Goal: Information Seeking & Learning: Find specific fact

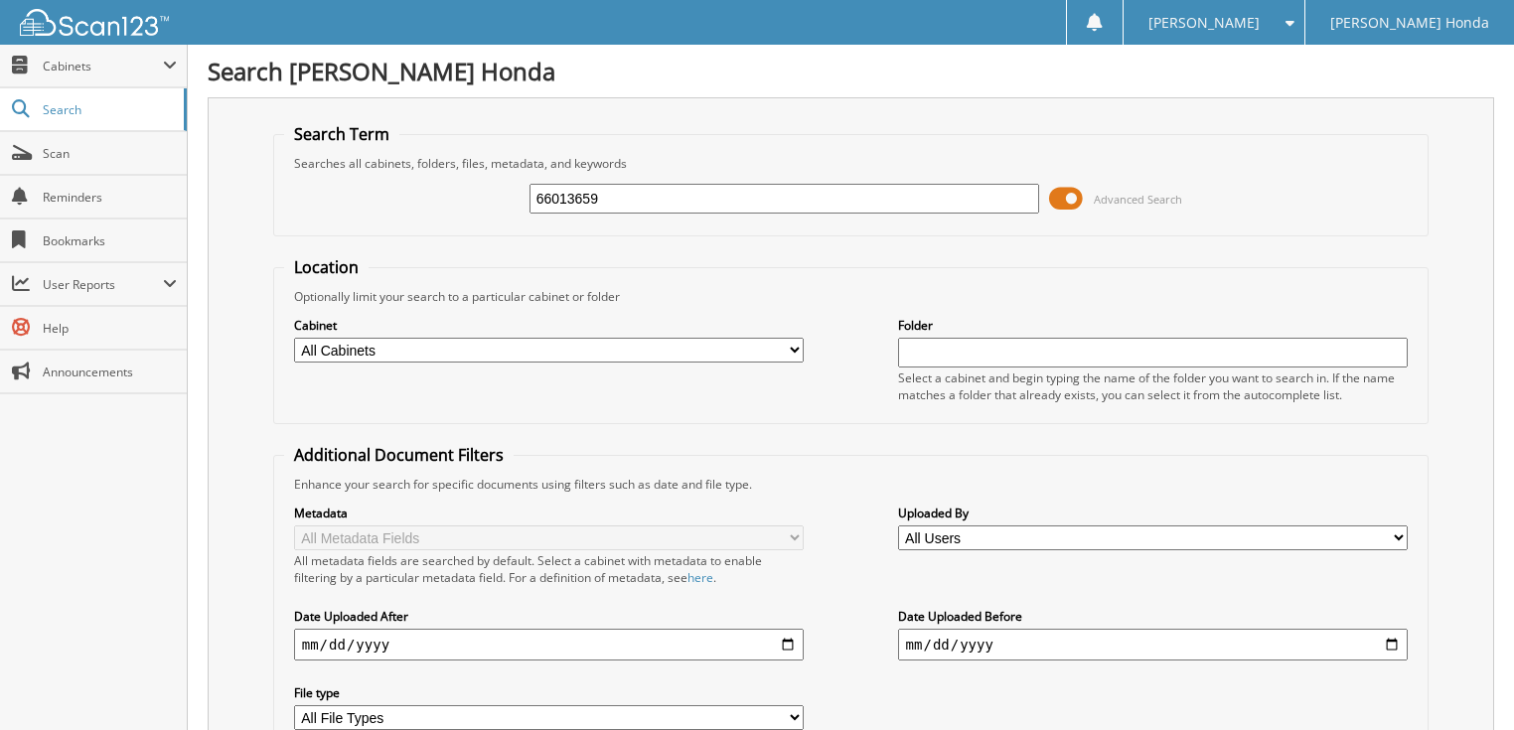
click at [1113, 194] on span "Advanced Search" at bounding box center [1138, 199] width 88 height 15
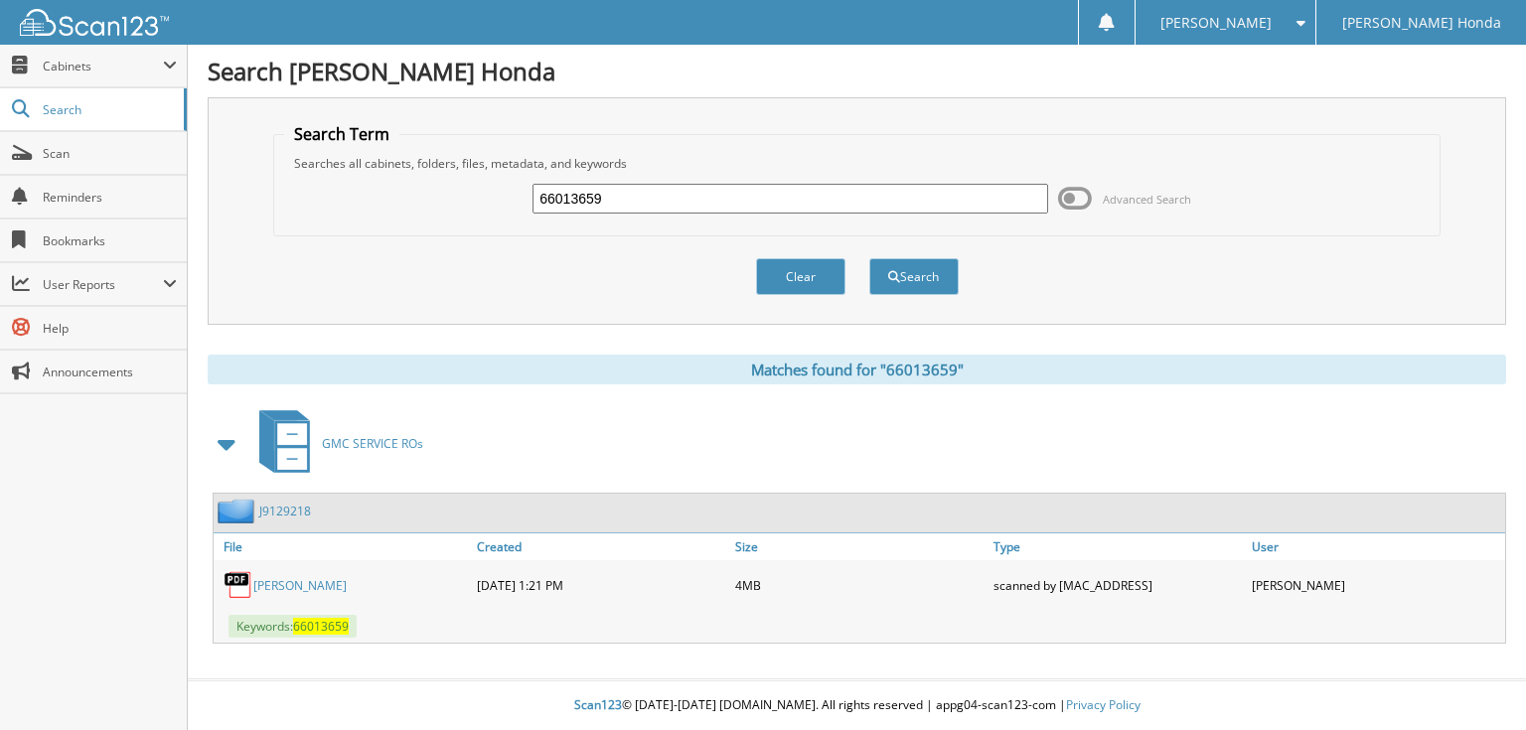
click at [842, 194] on input "66013659" at bounding box center [790, 199] width 516 height 30
type input "66013660"
click at [869, 258] on button "Search" at bounding box center [913, 276] width 89 height 37
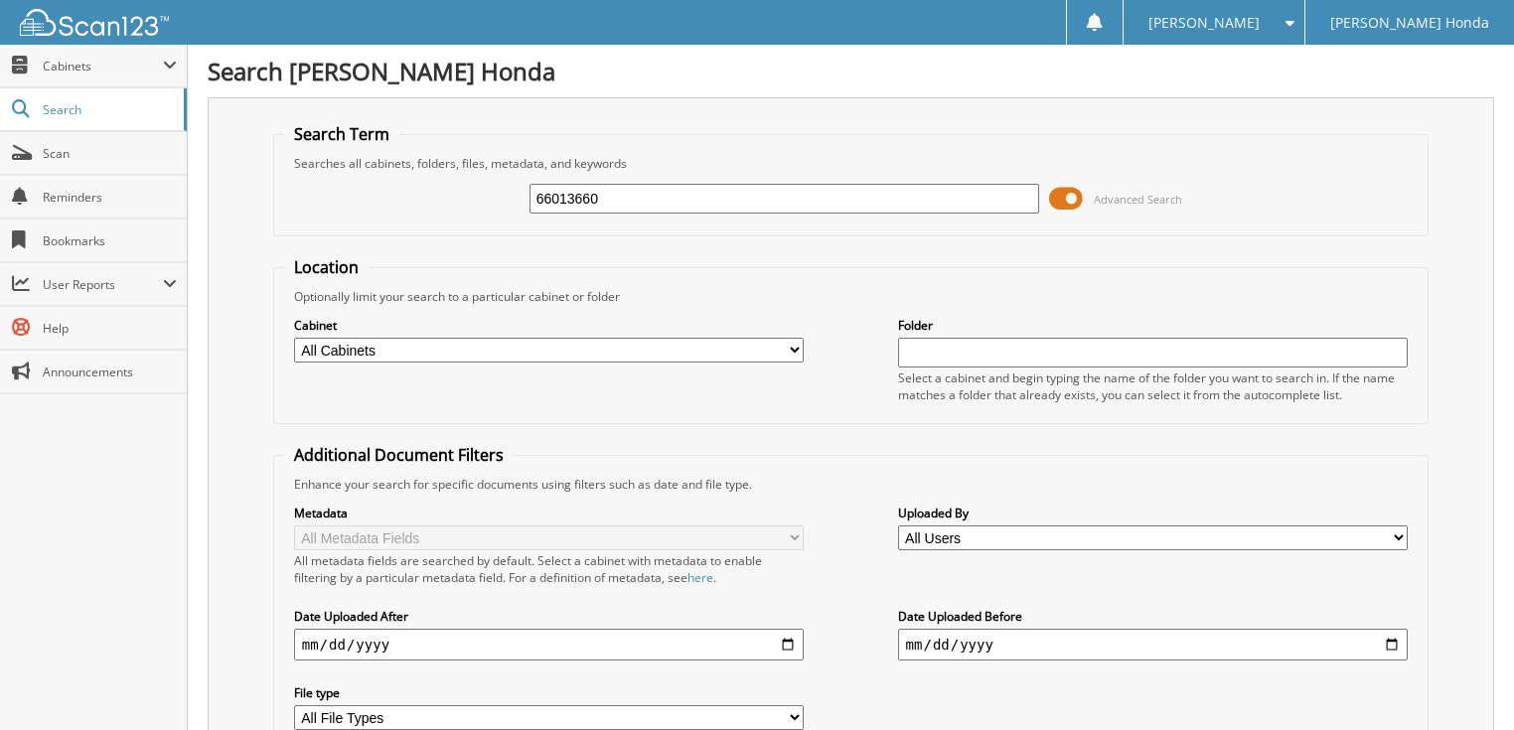
click at [1174, 198] on span "Advanced Search" at bounding box center [1138, 199] width 88 height 15
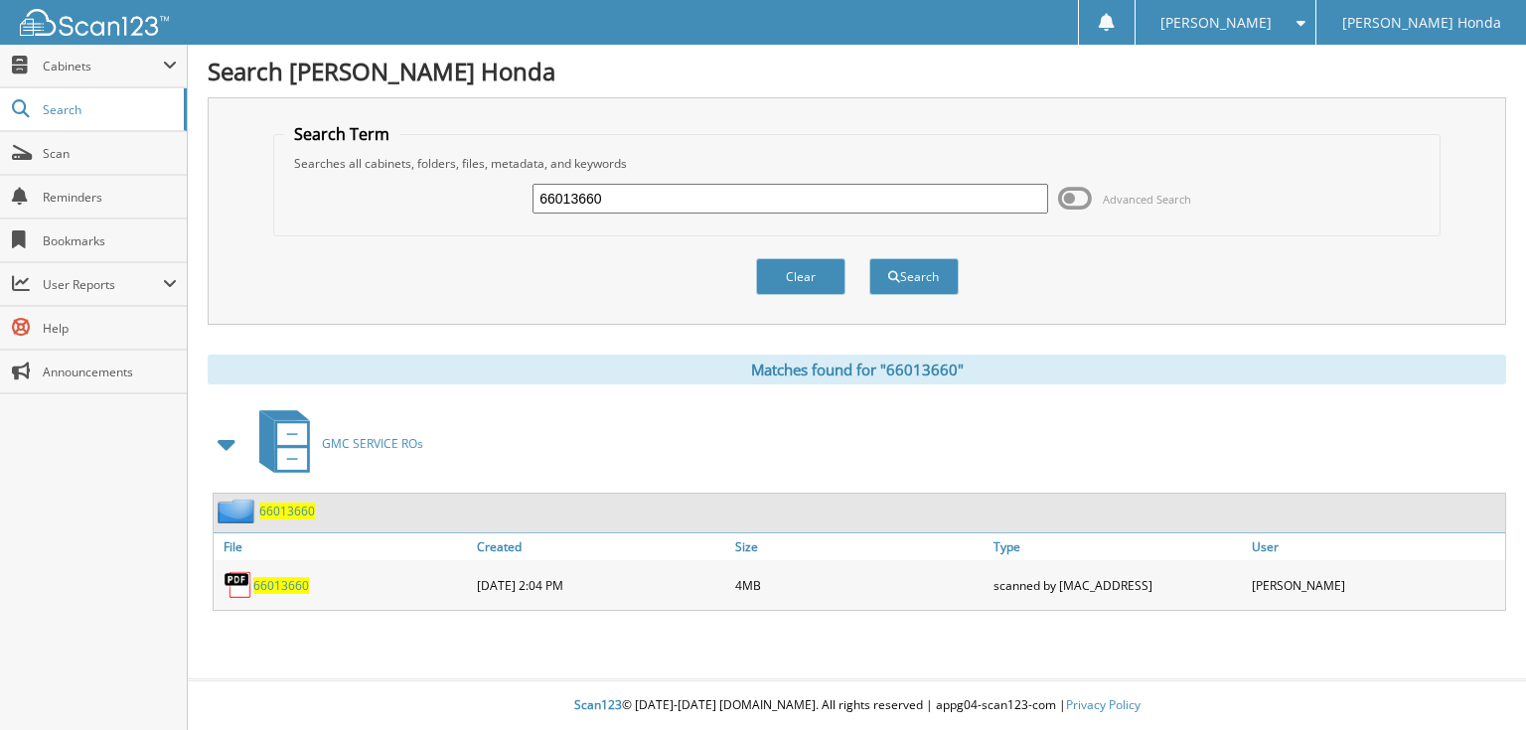
click at [699, 207] on input "66013660" at bounding box center [790, 199] width 516 height 30
type input "66013661"
click at [869, 258] on button "Search" at bounding box center [913, 276] width 89 height 37
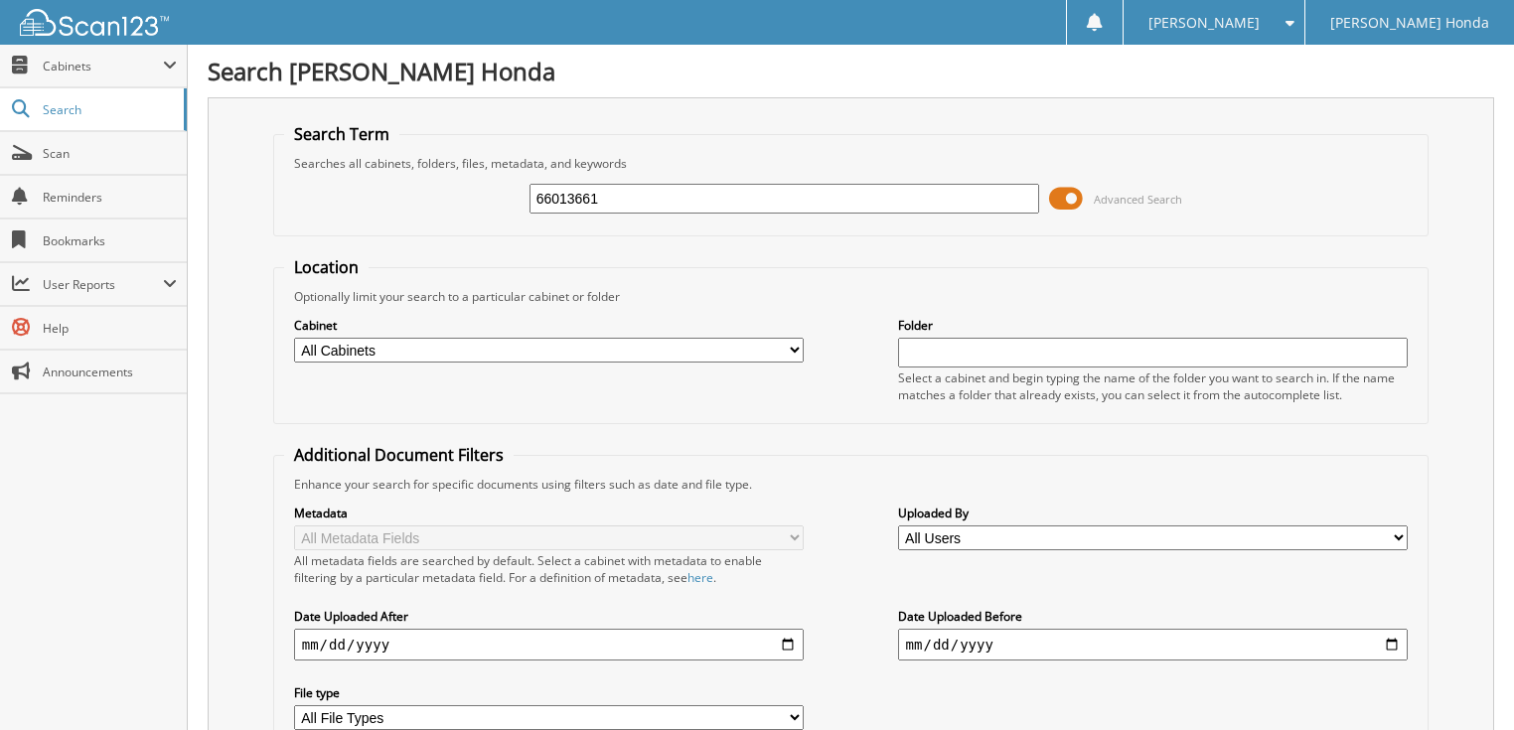
click at [1069, 197] on span at bounding box center [1066, 199] width 34 height 30
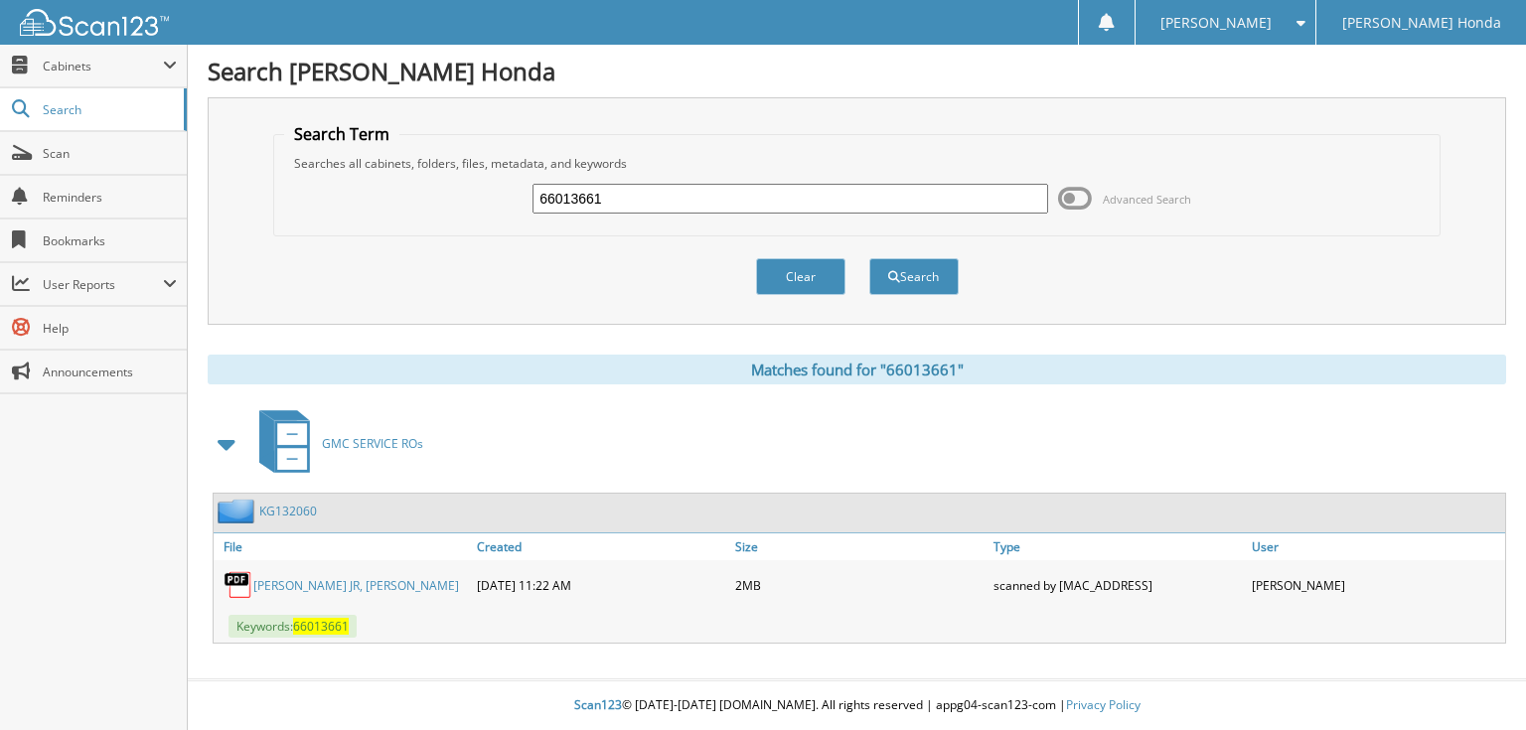
click at [908, 205] on input "66013661" at bounding box center [790, 199] width 516 height 30
type input "66013662"
click at [869, 258] on button "Search" at bounding box center [913, 276] width 89 height 37
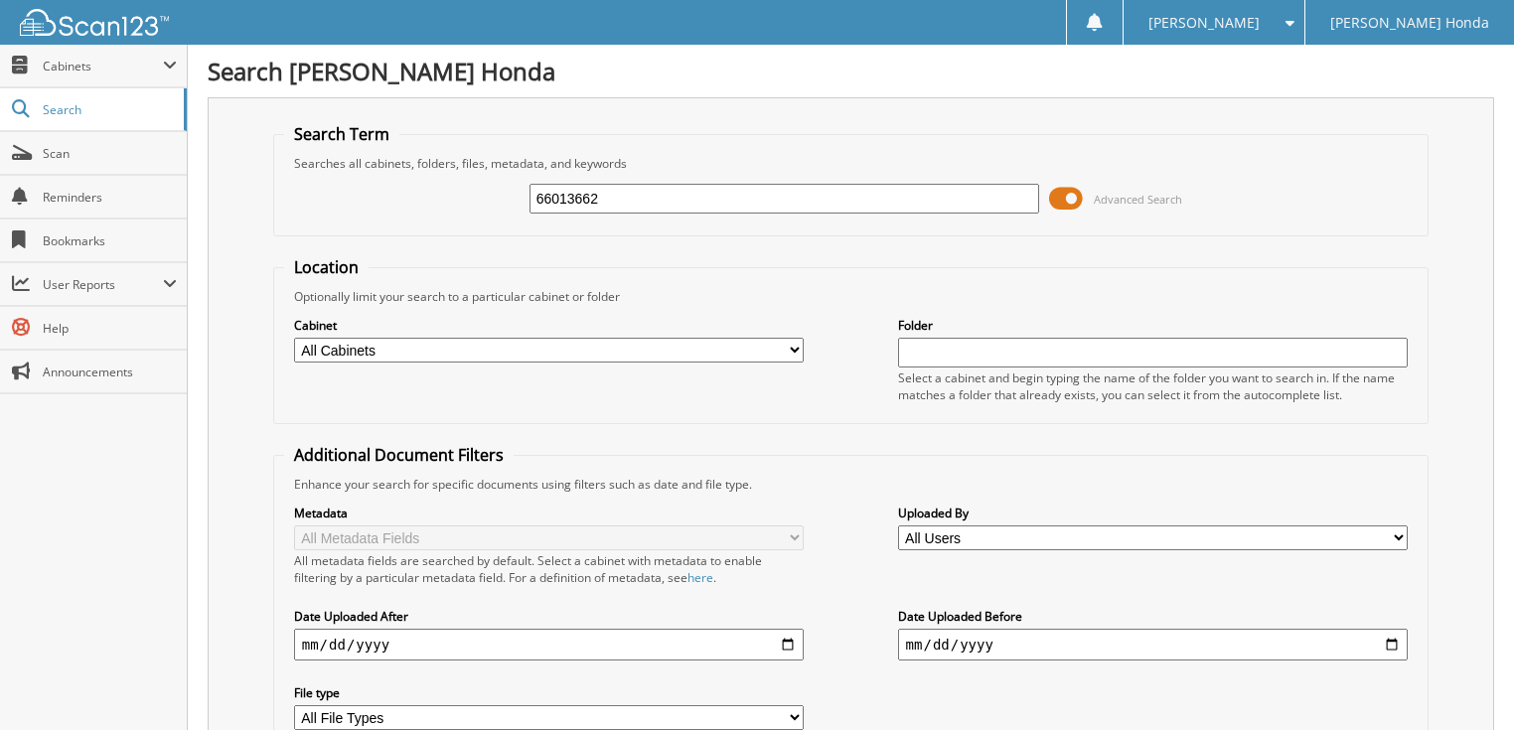
click at [1107, 198] on span "Advanced Search" at bounding box center [1138, 199] width 88 height 15
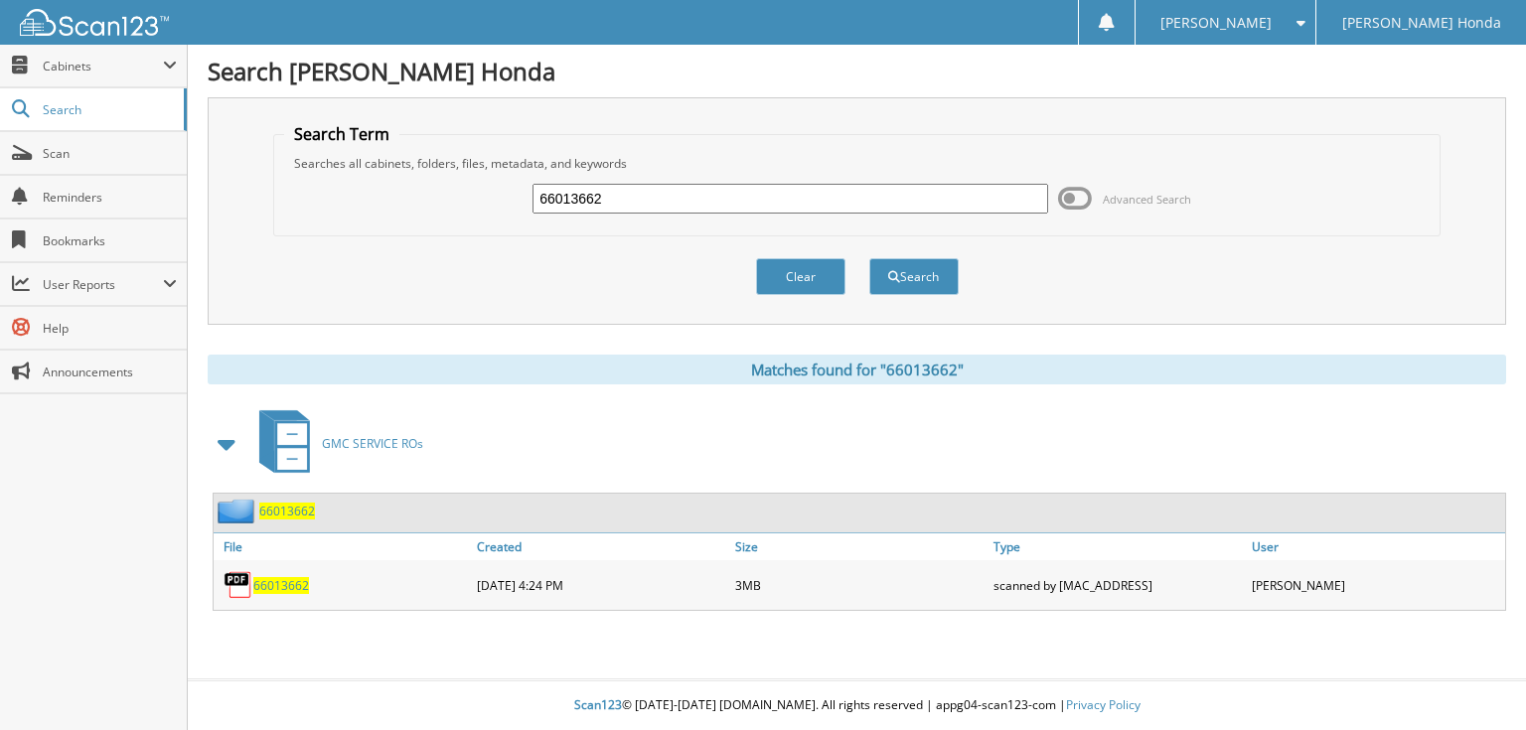
click at [810, 199] on input "66013662" at bounding box center [790, 199] width 516 height 30
type input "66013663"
click at [869, 258] on button "Search" at bounding box center [913, 276] width 89 height 37
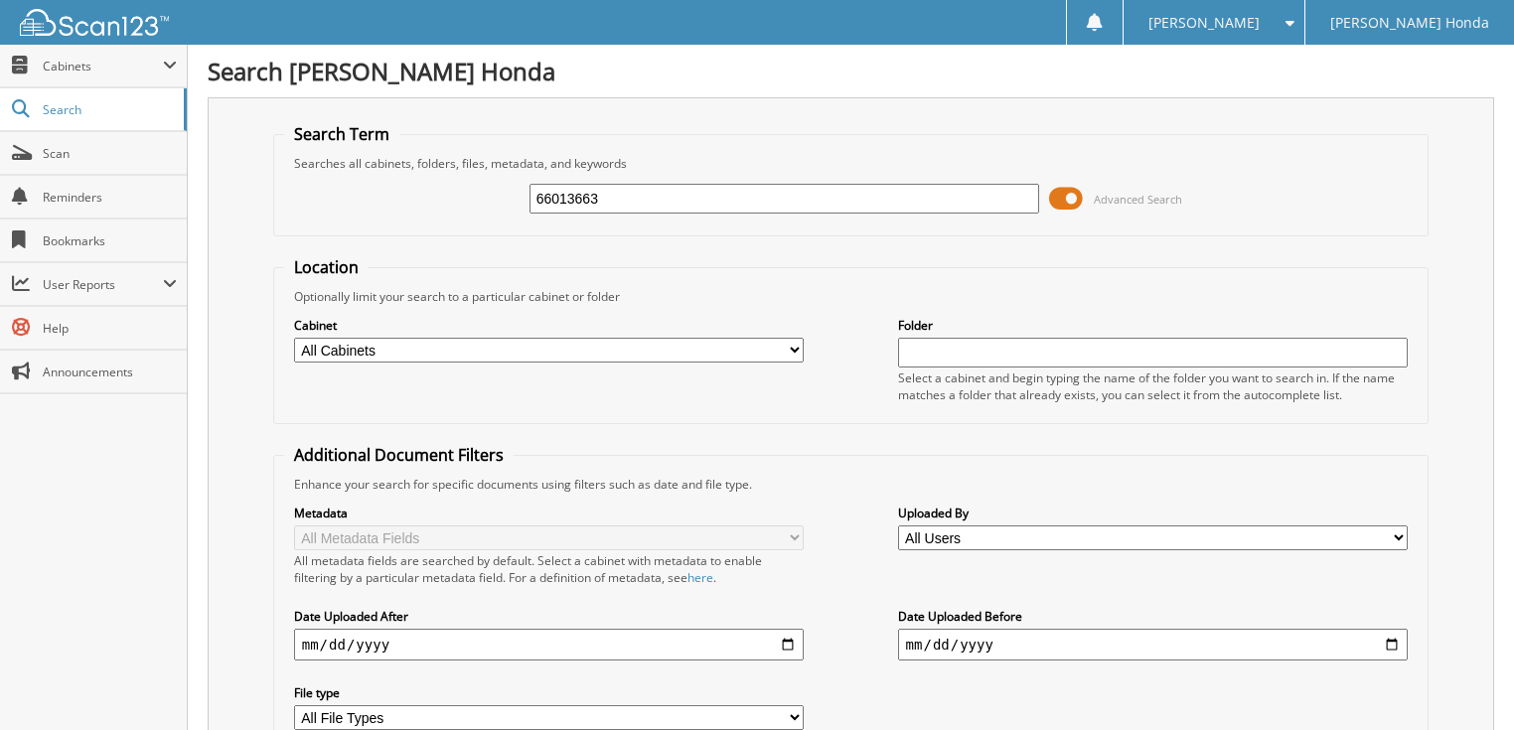
click at [1077, 197] on span at bounding box center [1066, 199] width 34 height 30
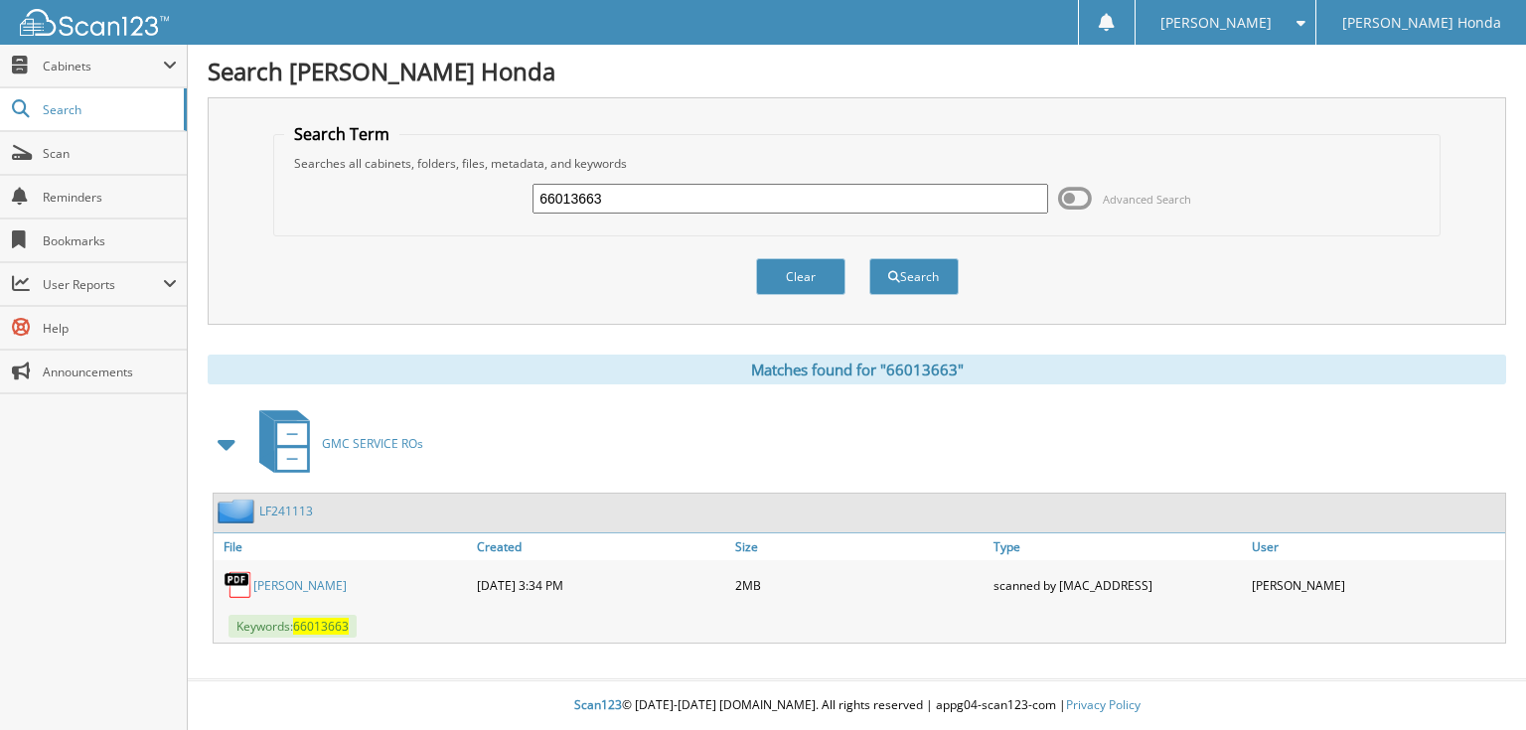
click at [827, 201] on input "66013663" at bounding box center [790, 199] width 516 height 30
type input "66013664"
click at [869, 258] on button "Search" at bounding box center [913, 276] width 89 height 37
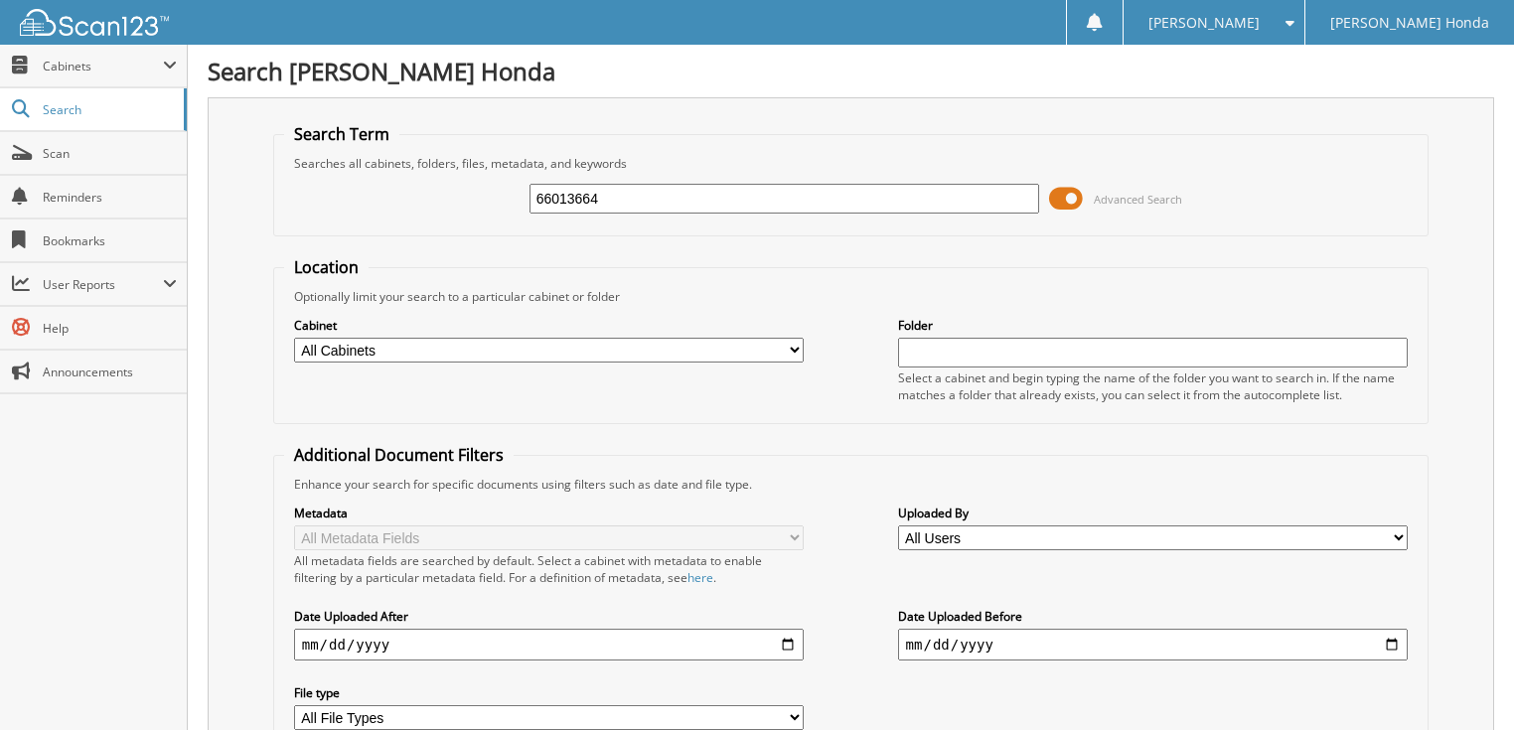
click at [1099, 193] on span "Advanced Search" at bounding box center [1138, 199] width 88 height 15
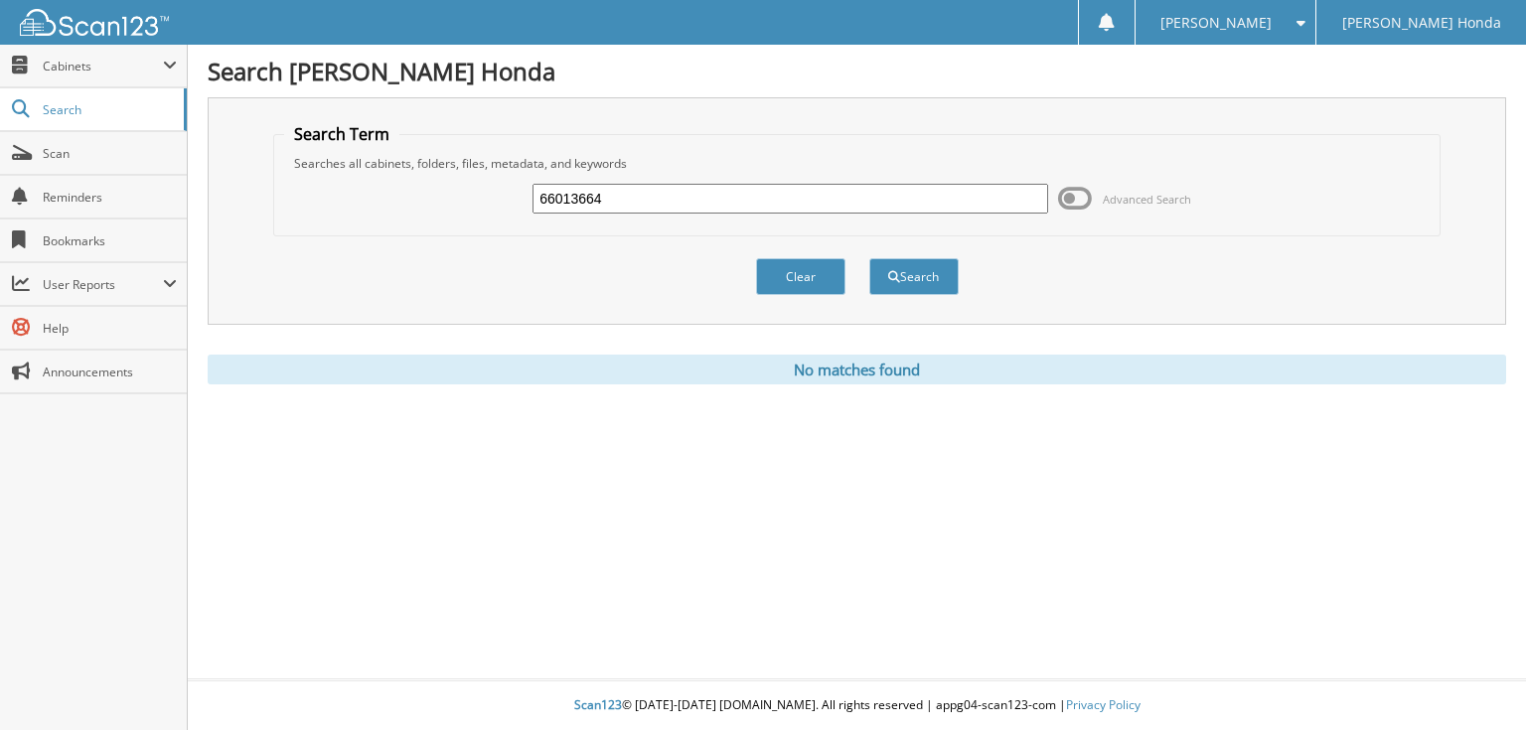
click at [811, 204] on input "66013664" at bounding box center [790, 199] width 516 height 30
click at [888, 282] on button "Search" at bounding box center [913, 276] width 89 height 37
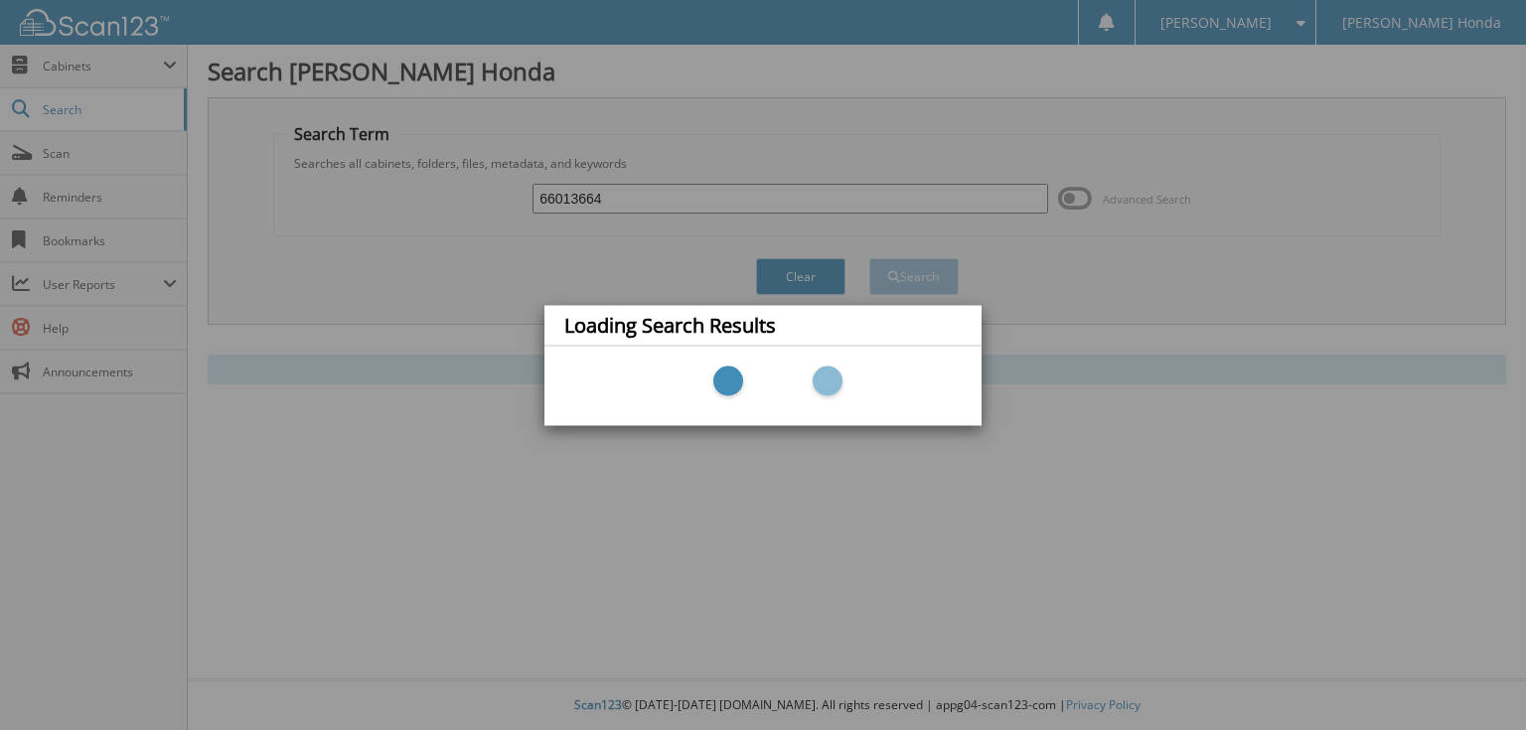
click at [1110, 195] on div "Loading Search Results" at bounding box center [763, 365] width 1526 height 730
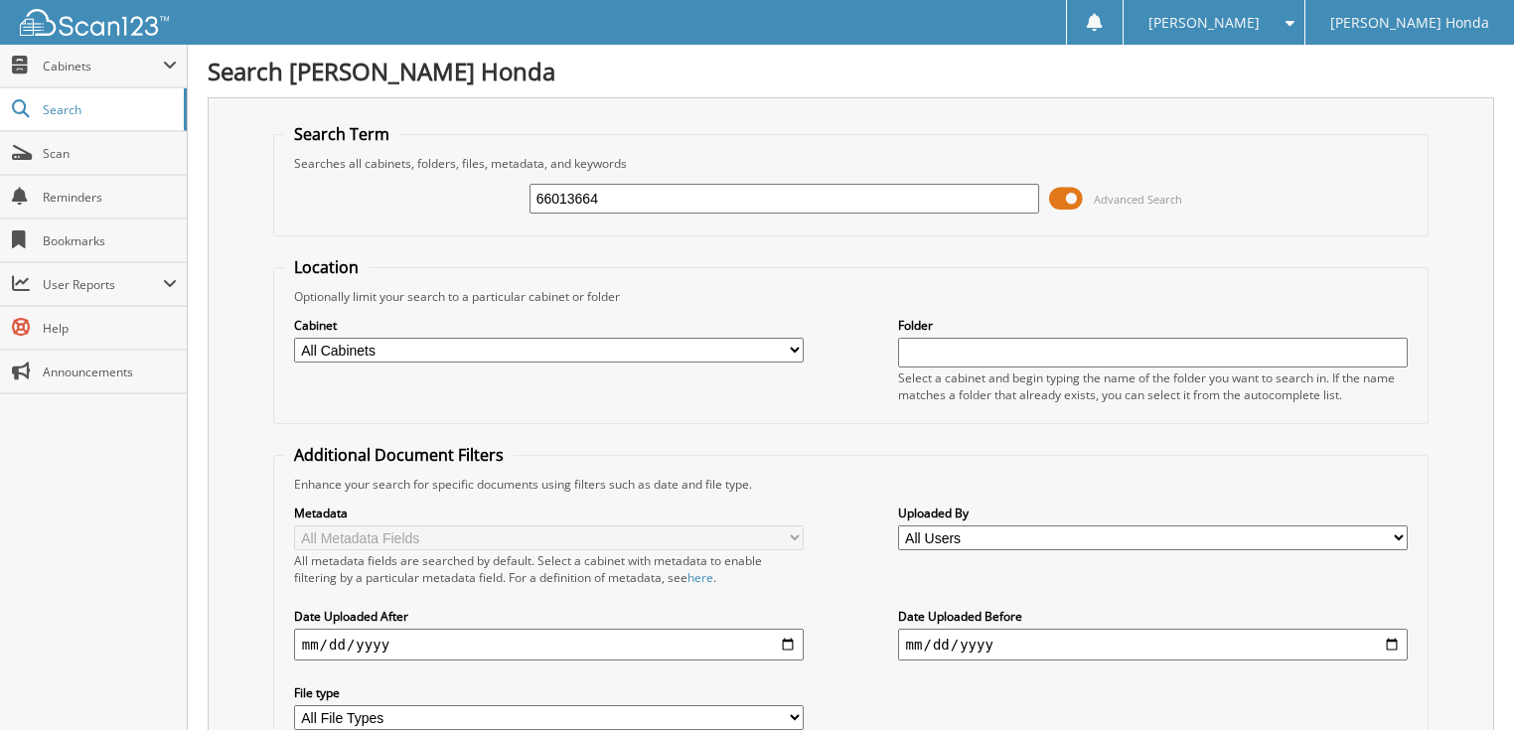
click at [1124, 198] on span "Advanced Search" at bounding box center [1138, 199] width 88 height 15
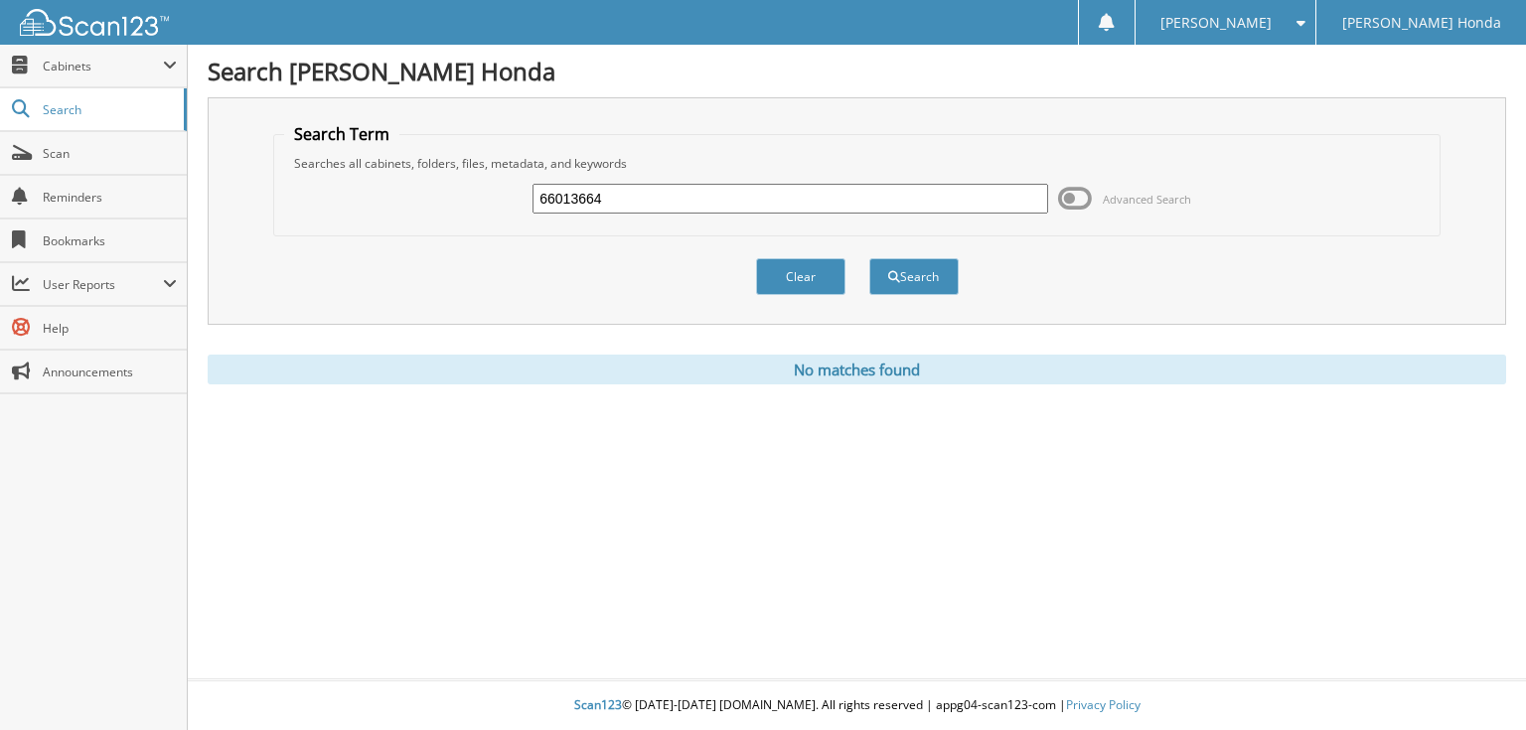
click at [889, 198] on input "66013664" at bounding box center [790, 199] width 516 height 30
type input "66013665"
click at [869, 258] on button "Search" at bounding box center [913, 276] width 89 height 37
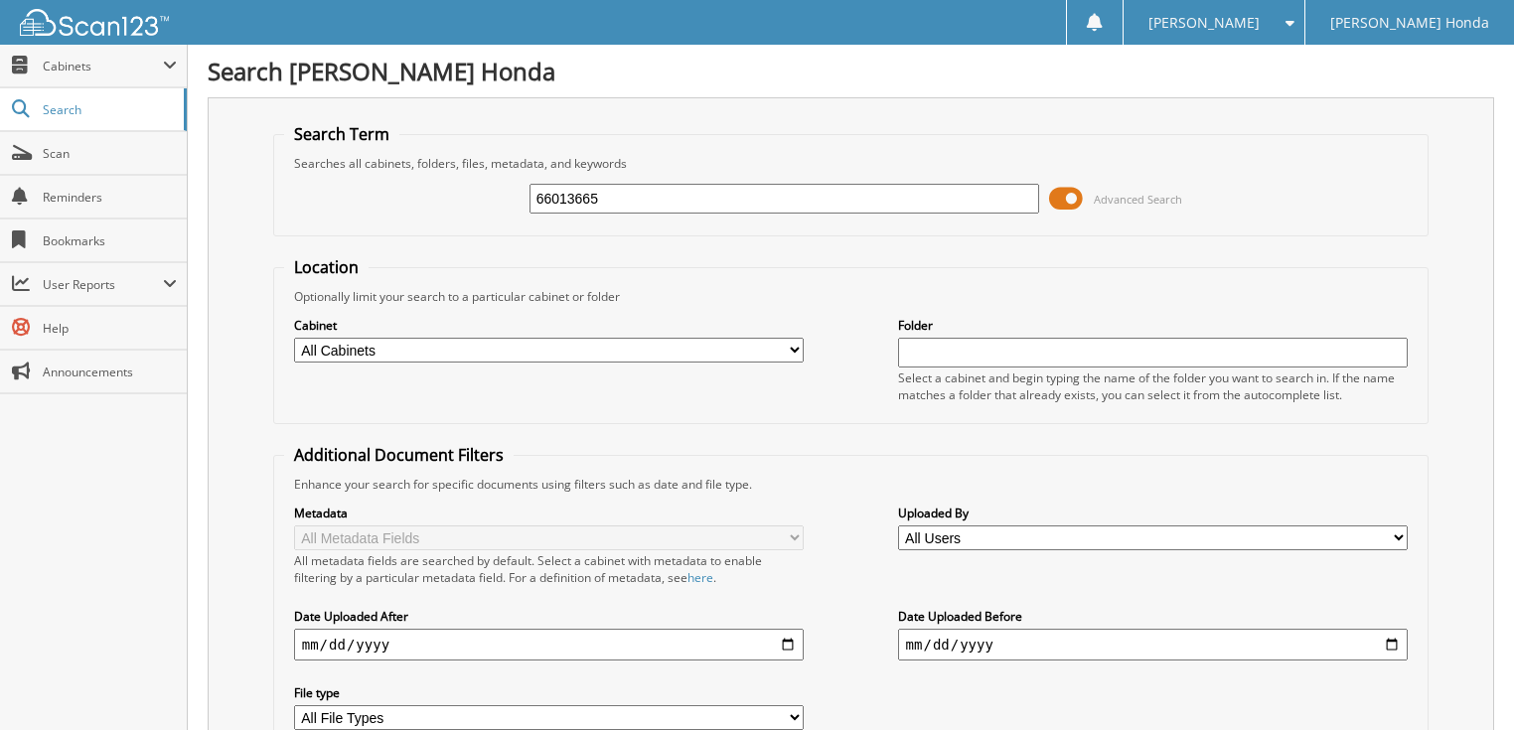
click at [1106, 195] on span "Advanced Search" at bounding box center [1138, 199] width 88 height 15
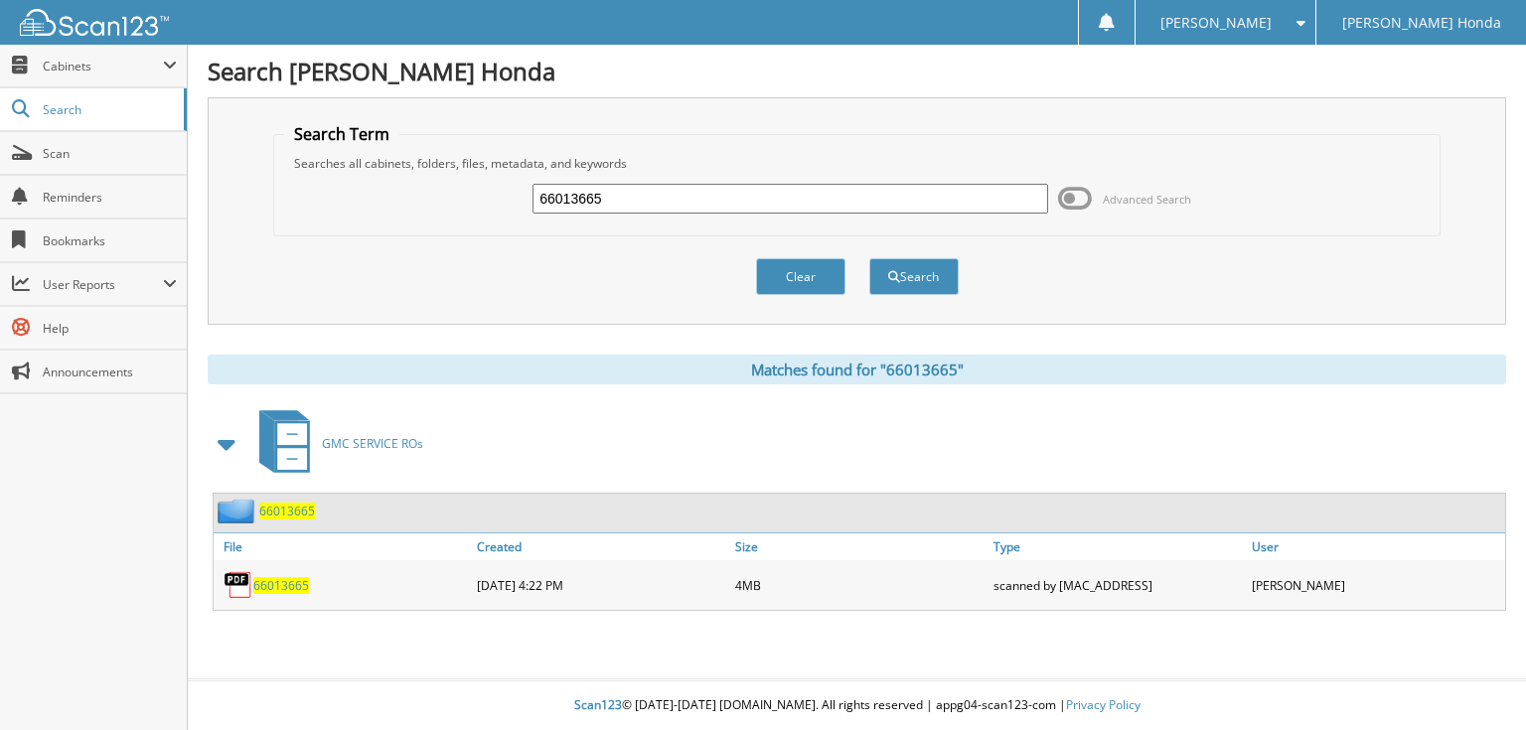
click at [862, 195] on input "66013665" at bounding box center [790, 199] width 516 height 30
type input "66013666"
click at [869, 258] on button "Search" at bounding box center [913, 276] width 89 height 37
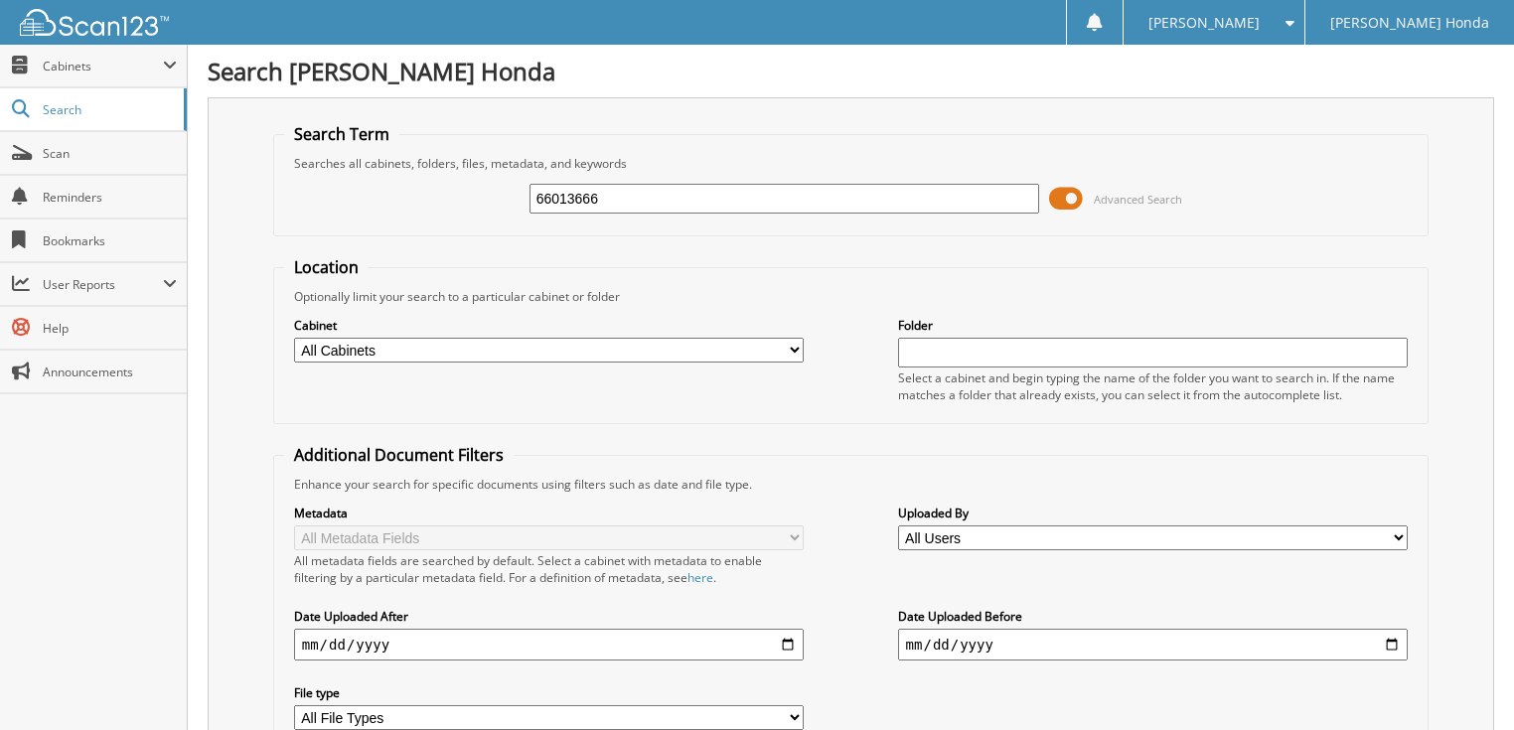
click at [1164, 192] on span "Advanced Search" at bounding box center [1138, 199] width 88 height 15
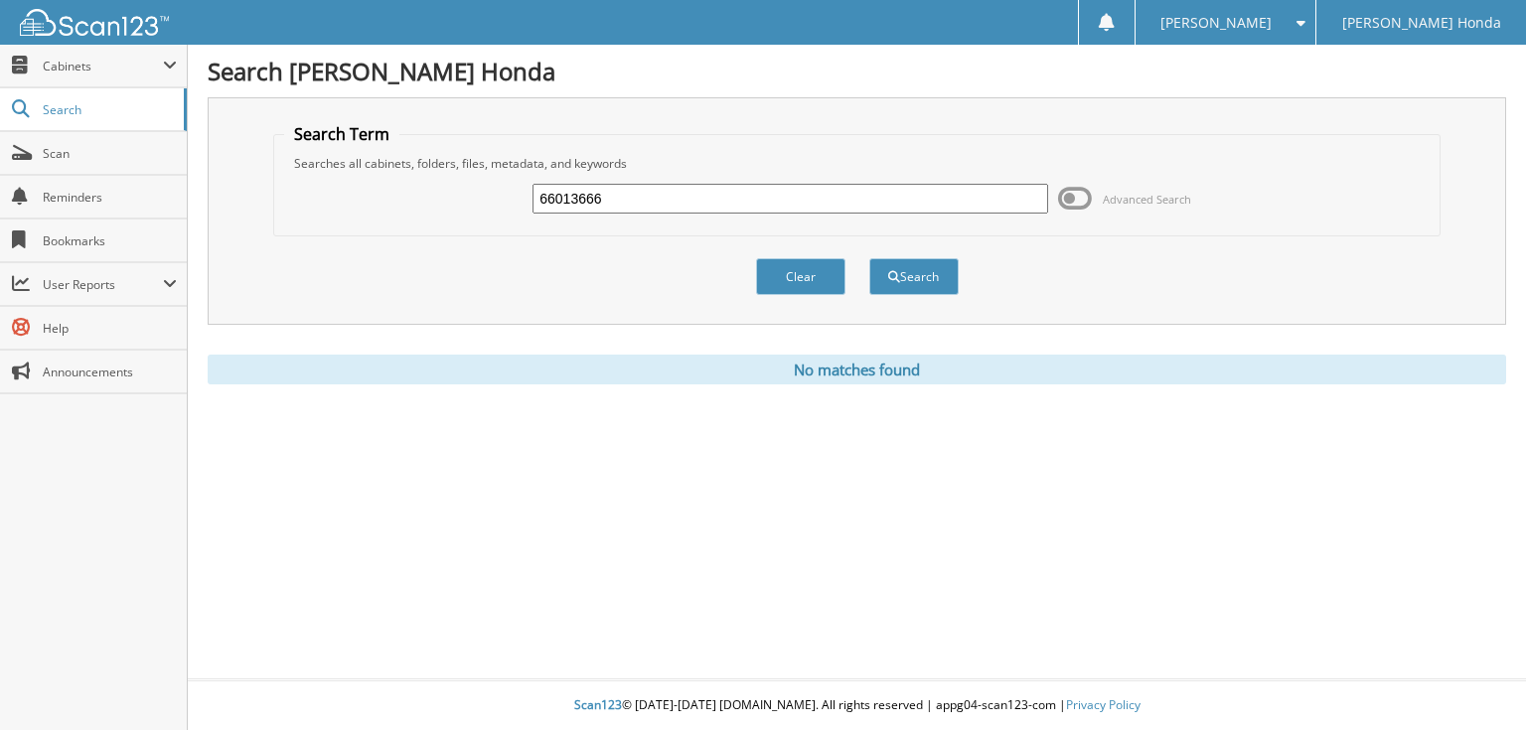
click at [761, 199] on input "66013666" at bounding box center [790, 199] width 516 height 30
type input "66013667"
click at [869, 258] on button "Search" at bounding box center [913, 276] width 89 height 37
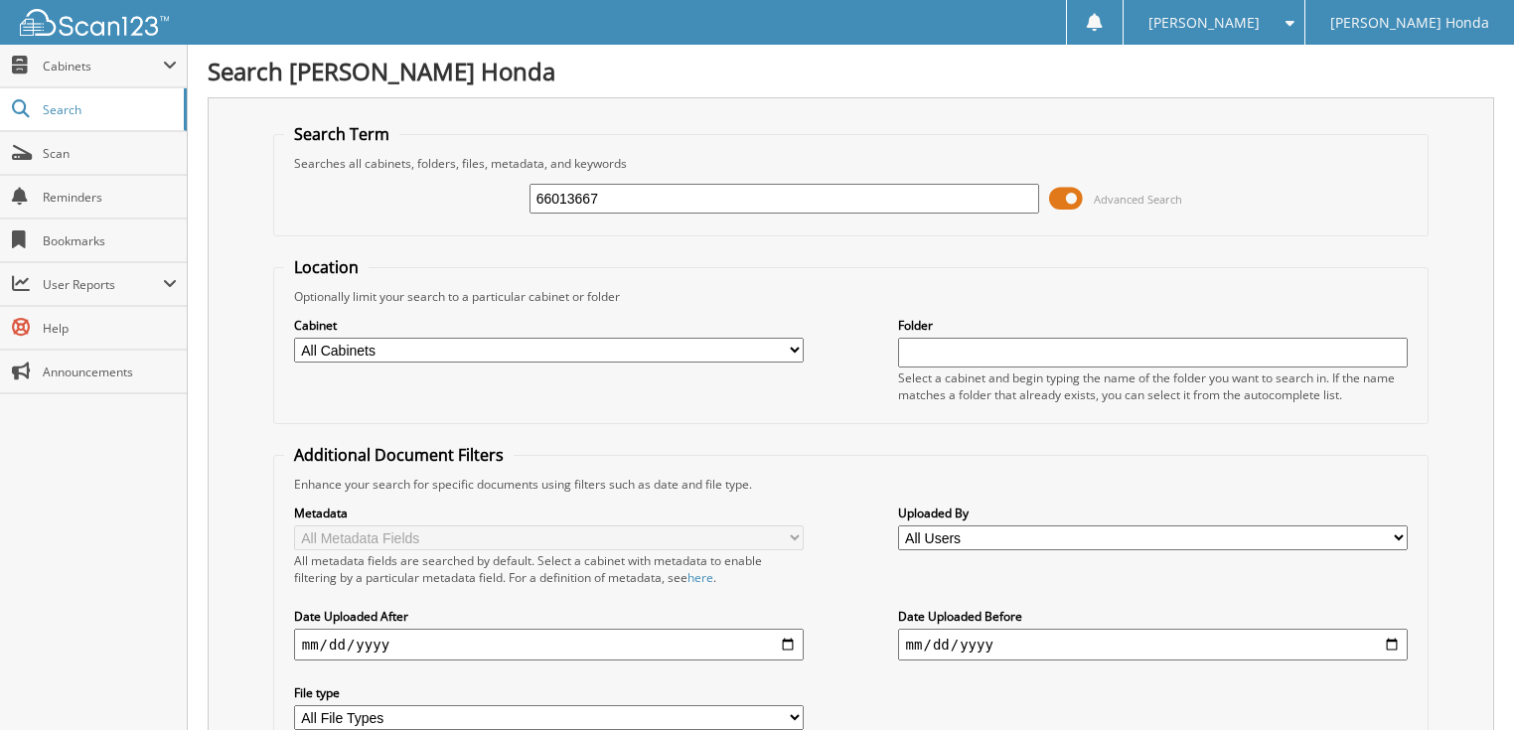
click at [1124, 199] on span "Advanced Search" at bounding box center [1138, 199] width 88 height 15
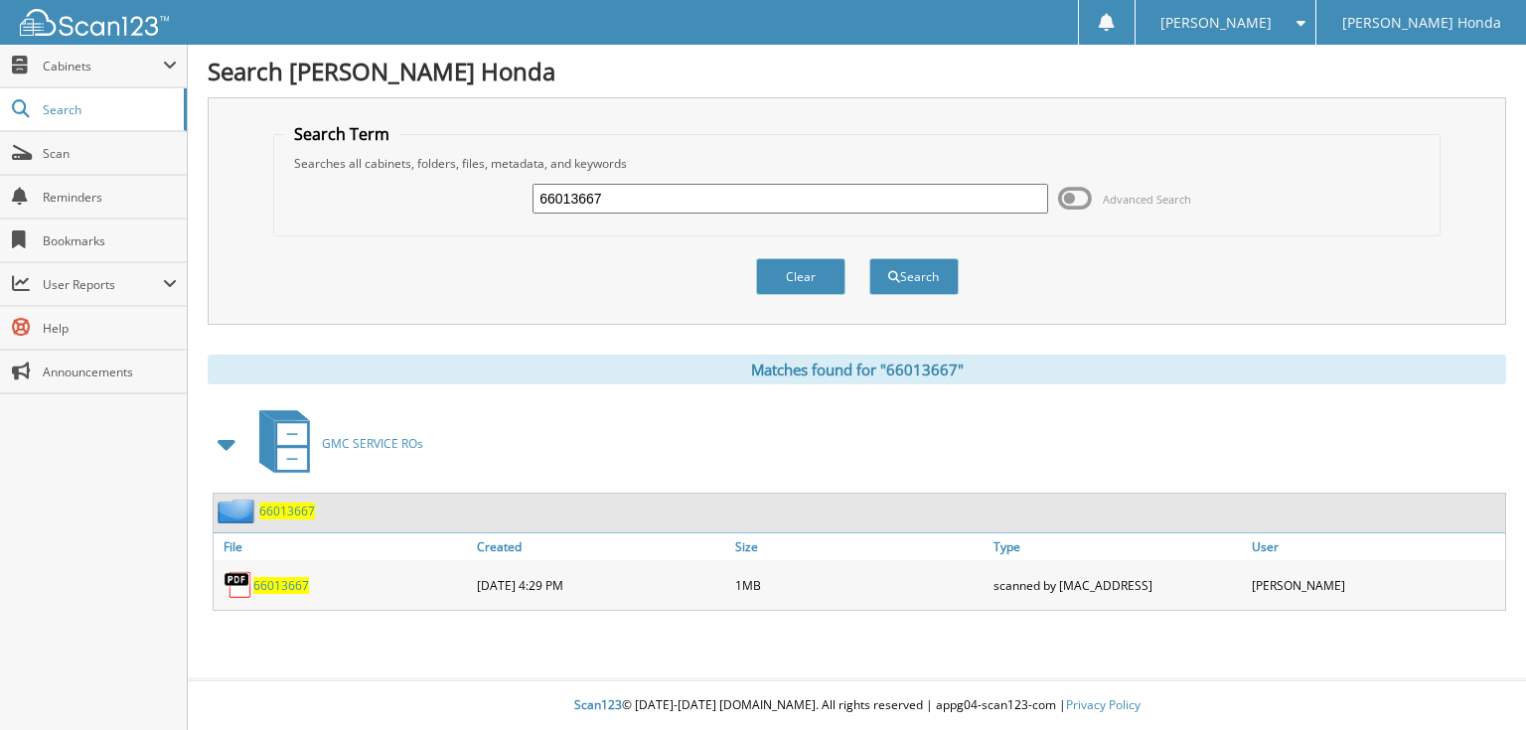
click at [830, 209] on input "66013667" at bounding box center [790, 199] width 516 height 30
type input "66013668"
click at [869, 258] on button "Search" at bounding box center [913, 276] width 89 height 37
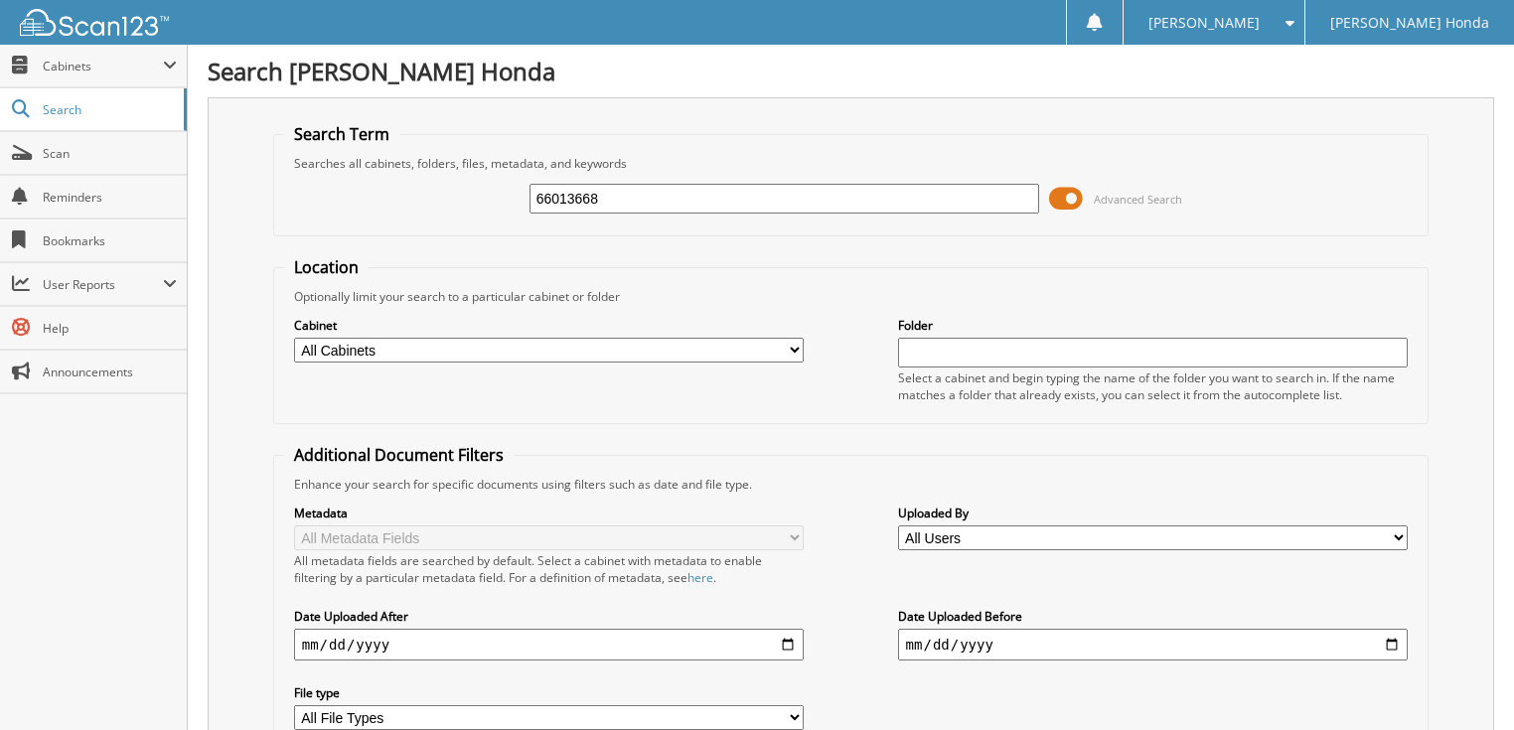
drag, startPoint x: 0, startPoint y: 0, endPoint x: 1124, endPoint y: 195, distance: 1141.2
click at [1124, 195] on span "Advanced Search" at bounding box center [1138, 199] width 88 height 15
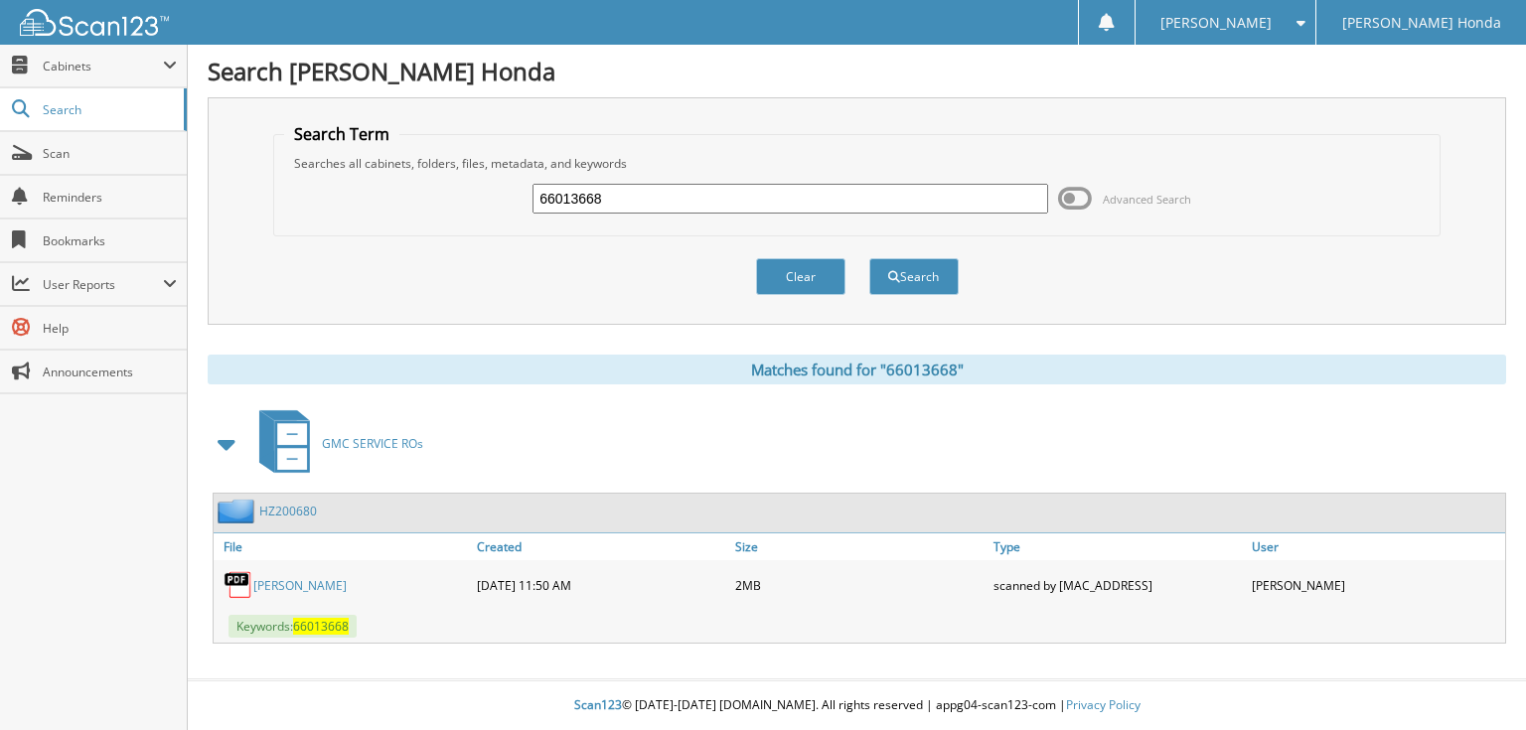
click at [892, 199] on input "66013668" at bounding box center [790, 199] width 516 height 30
type input "66013669"
click at [869, 258] on button "Search" at bounding box center [913, 276] width 89 height 37
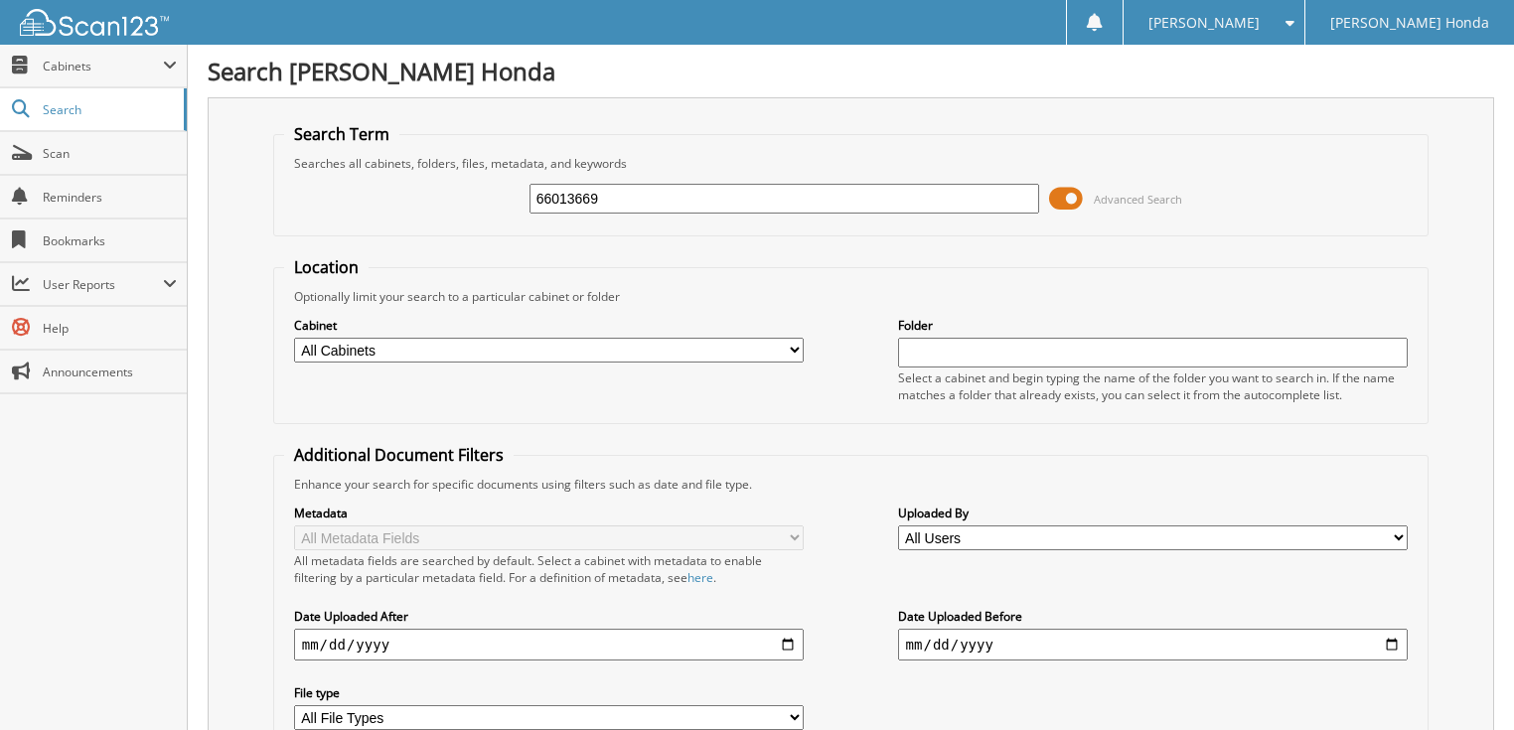
click at [1070, 203] on span at bounding box center [1066, 199] width 34 height 30
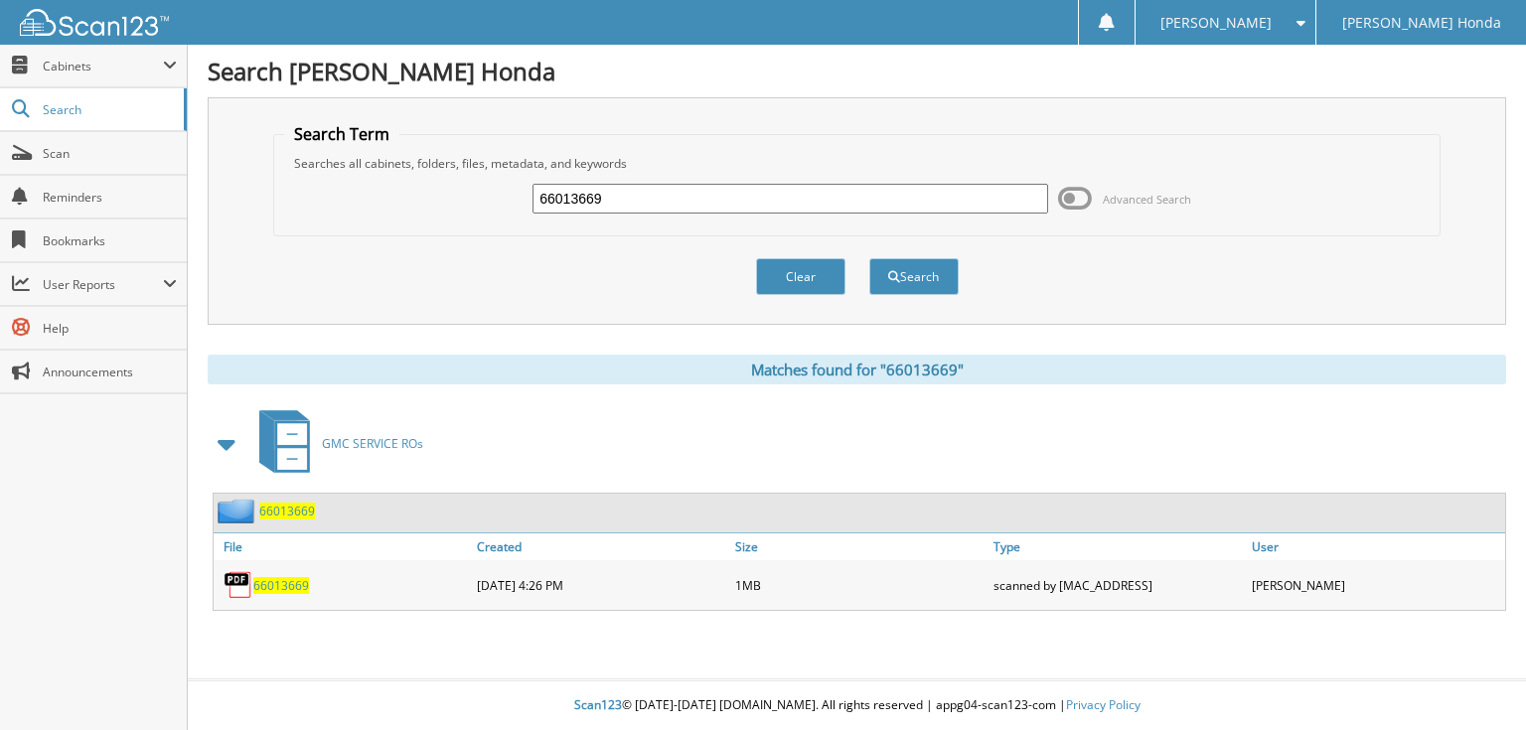
click at [981, 198] on input "66013669" at bounding box center [790, 199] width 516 height 30
type input "66013670"
click at [869, 258] on button "Search" at bounding box center [913, 276] width 89 height 37
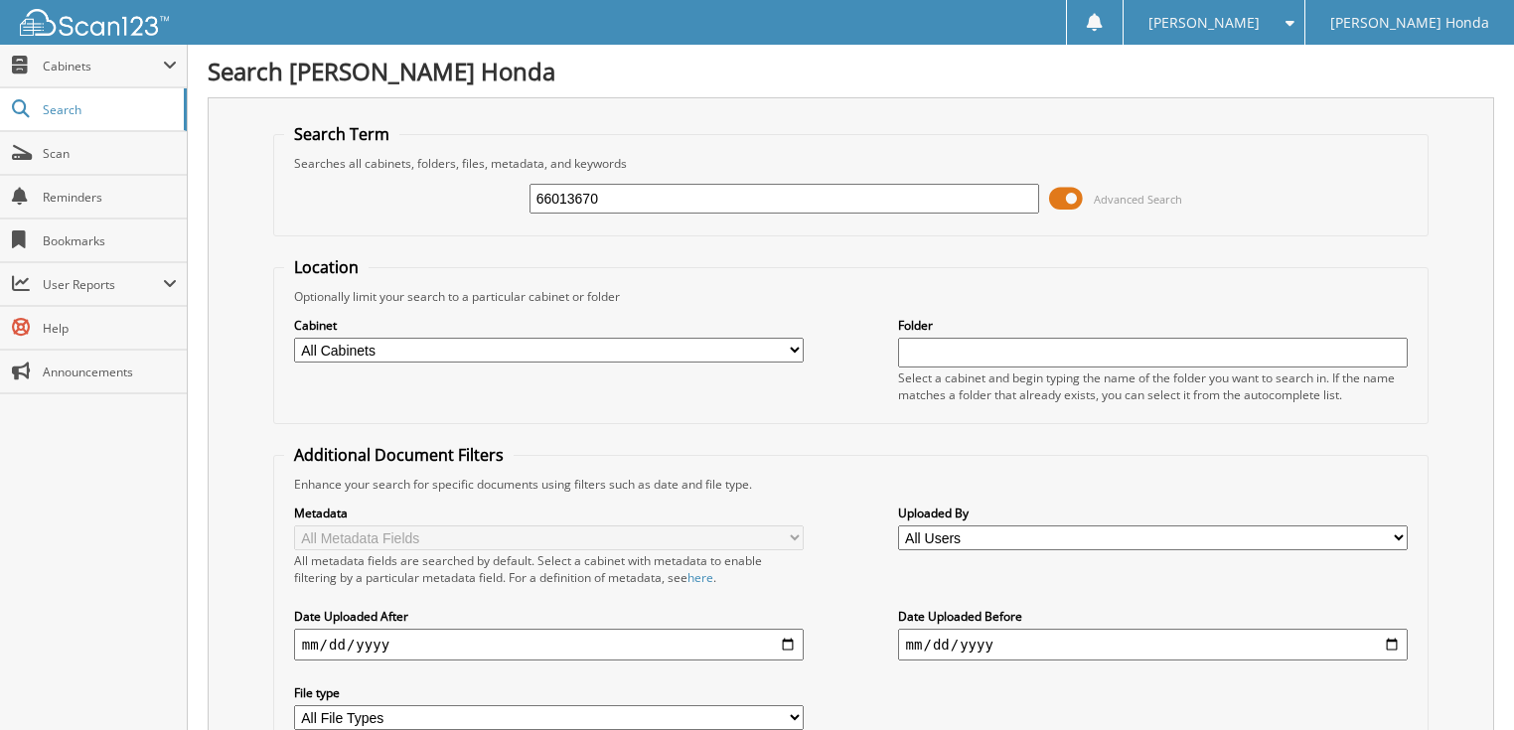
click at [1071, 195] on span at bounding box center [1066, 199] width 34 height 30
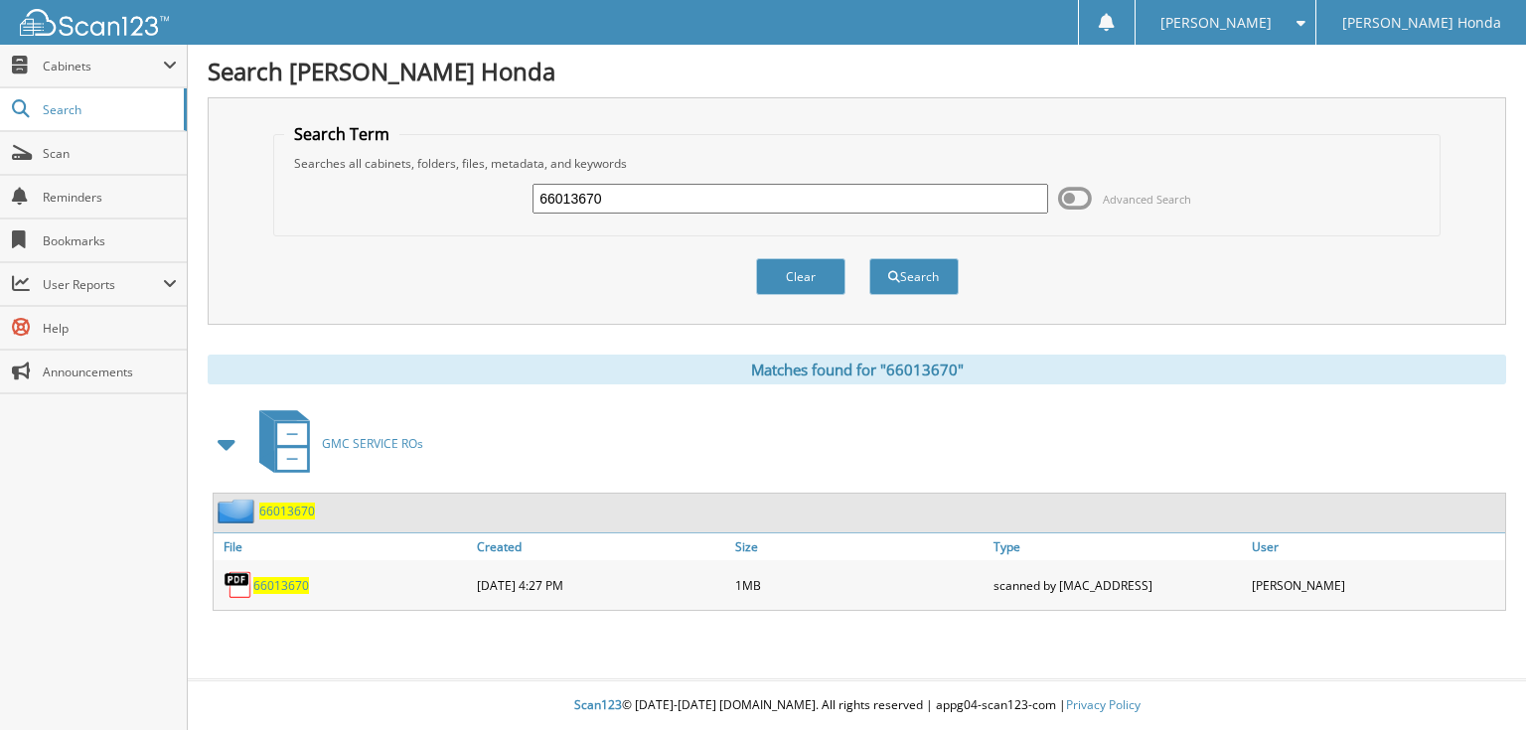
click at [988, 192] on input "66013670" at bounding box center [790, 199] width 516 height 30
type input "66013671"
click at [869, 258] on button "Search" at bounding box center [913, 276] width 89 height 37
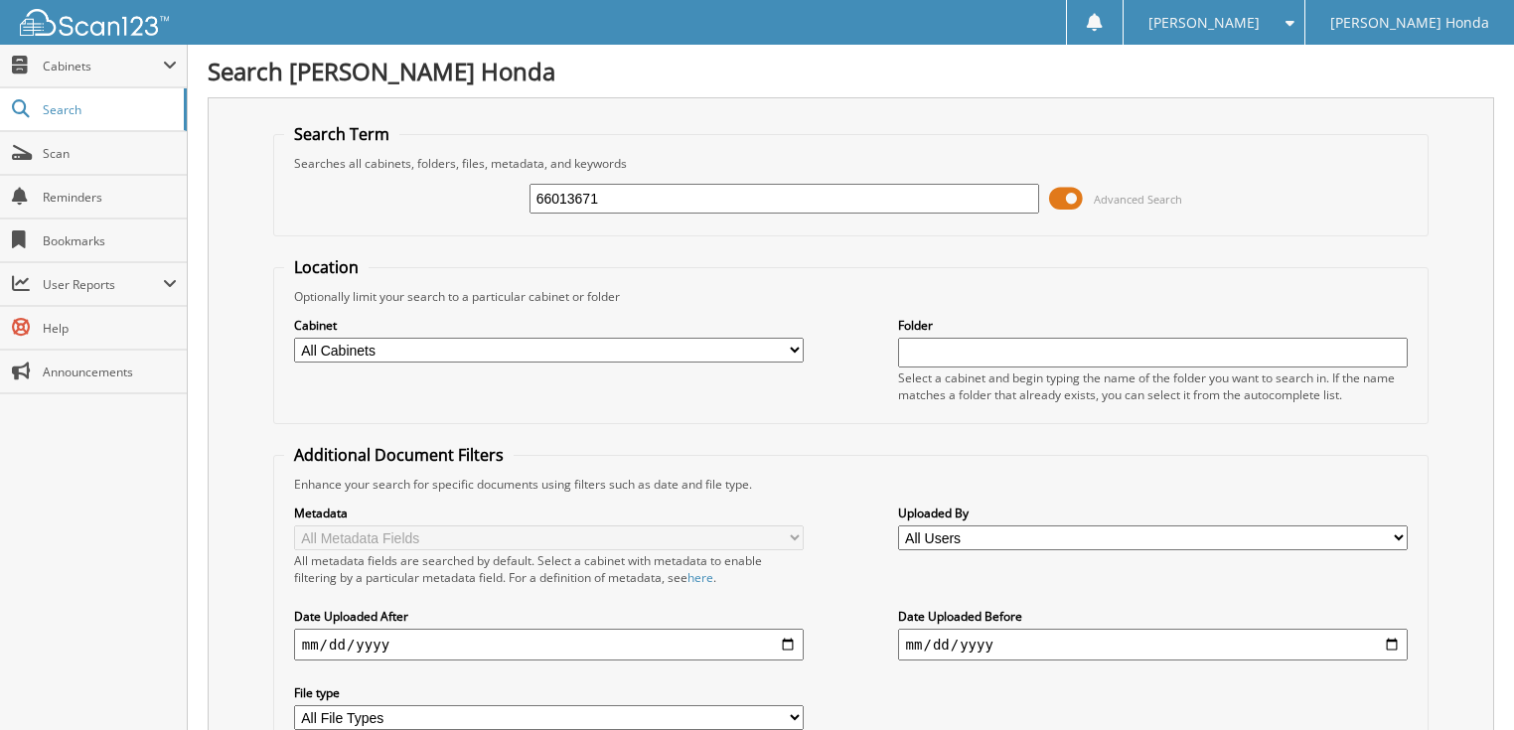
click at [1075, 199] on span at bounding box center [1066, 199] width 34 height 30
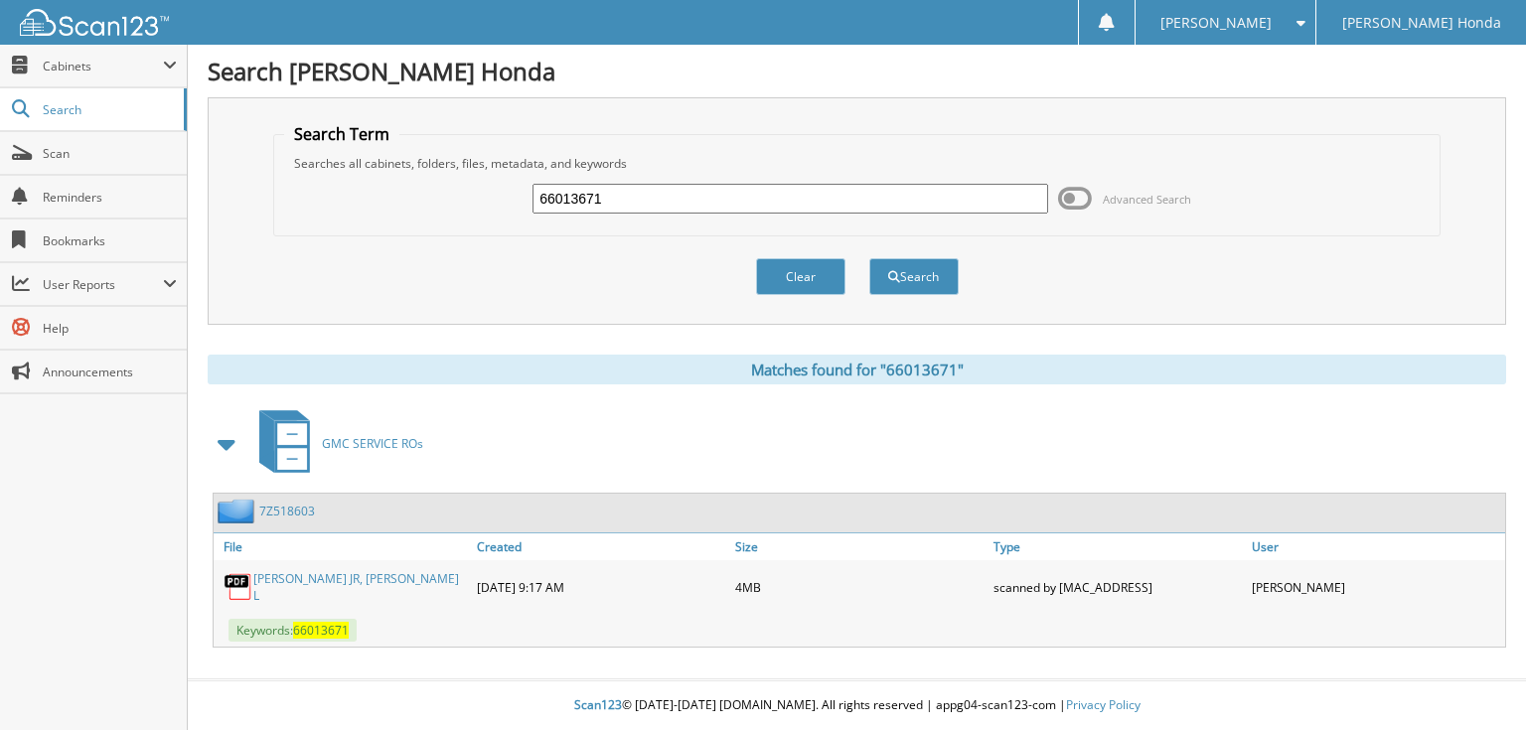
click at [943, 200] on input "66013671" at bounding box center [790, 199] width 516 height 30
type input "66013672"
click at [869, 258] on button "Search" at bounding box center [913, 276] width 89 height 37
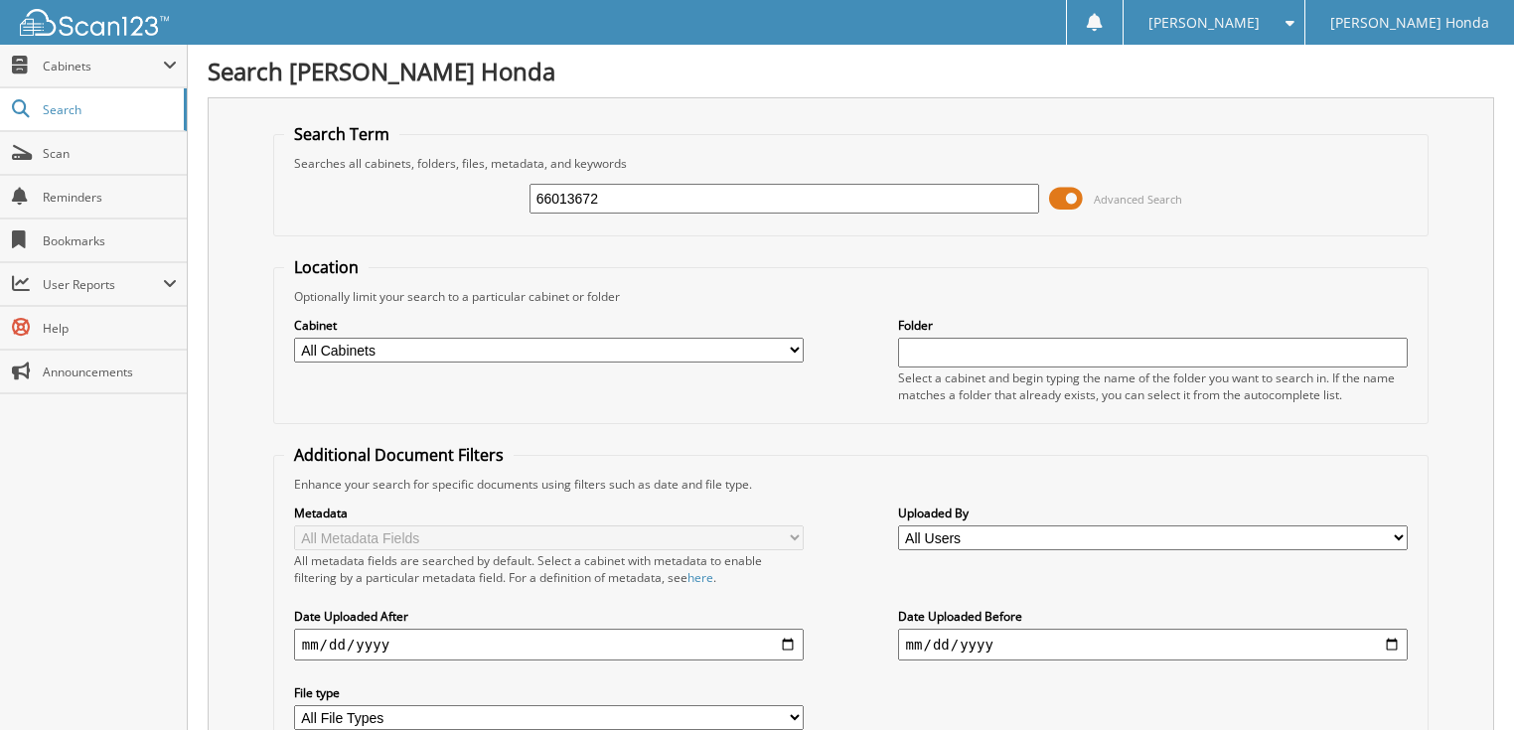
click at [1076, 196] on span at bounding box center [1066, 199] width 34 height 30
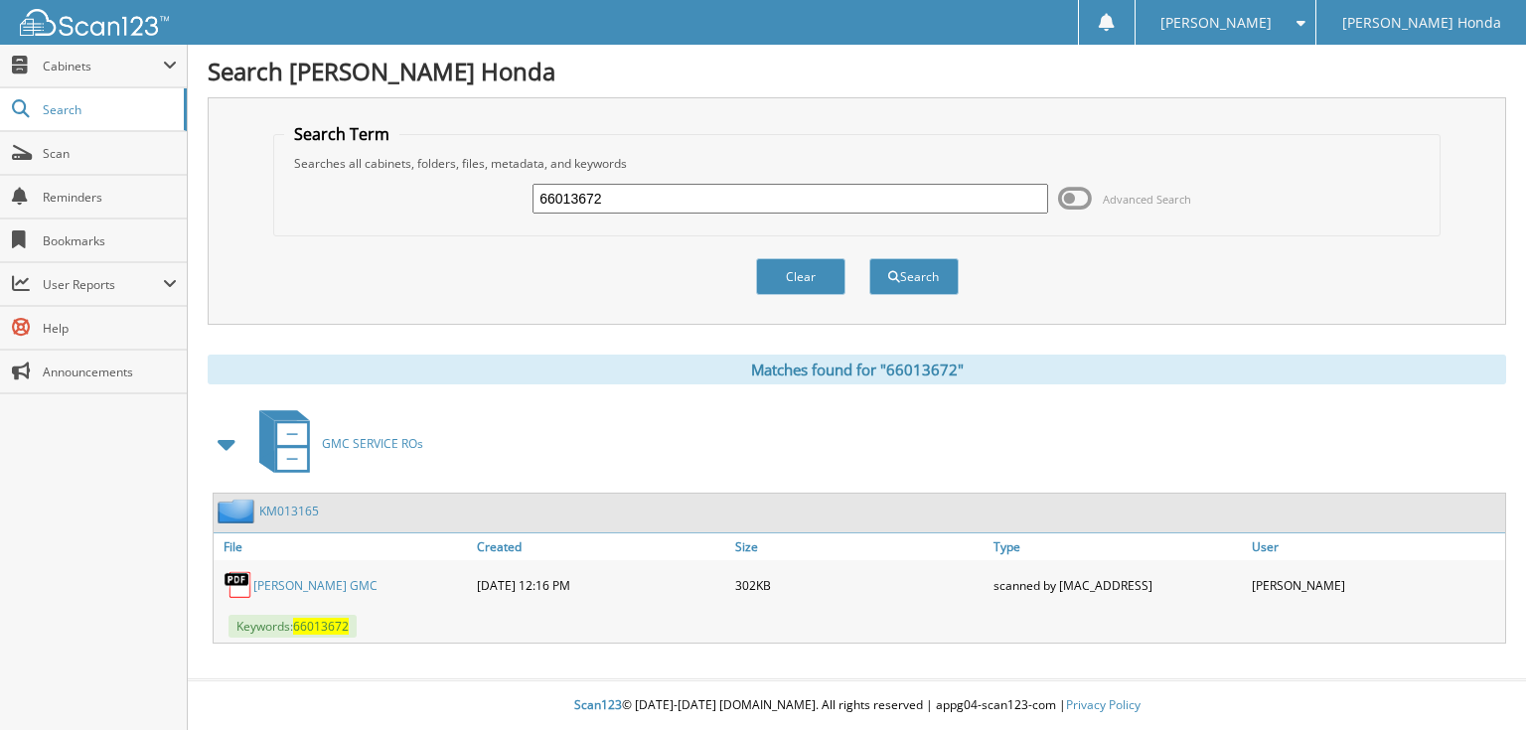
click at [943, 198] on input "66013672" at bounding box center [790, 199] width 516 height 30
type input "66013673"
click at [869, 258] on button "Search" at bounding box center [913, 276] width 89 height 37
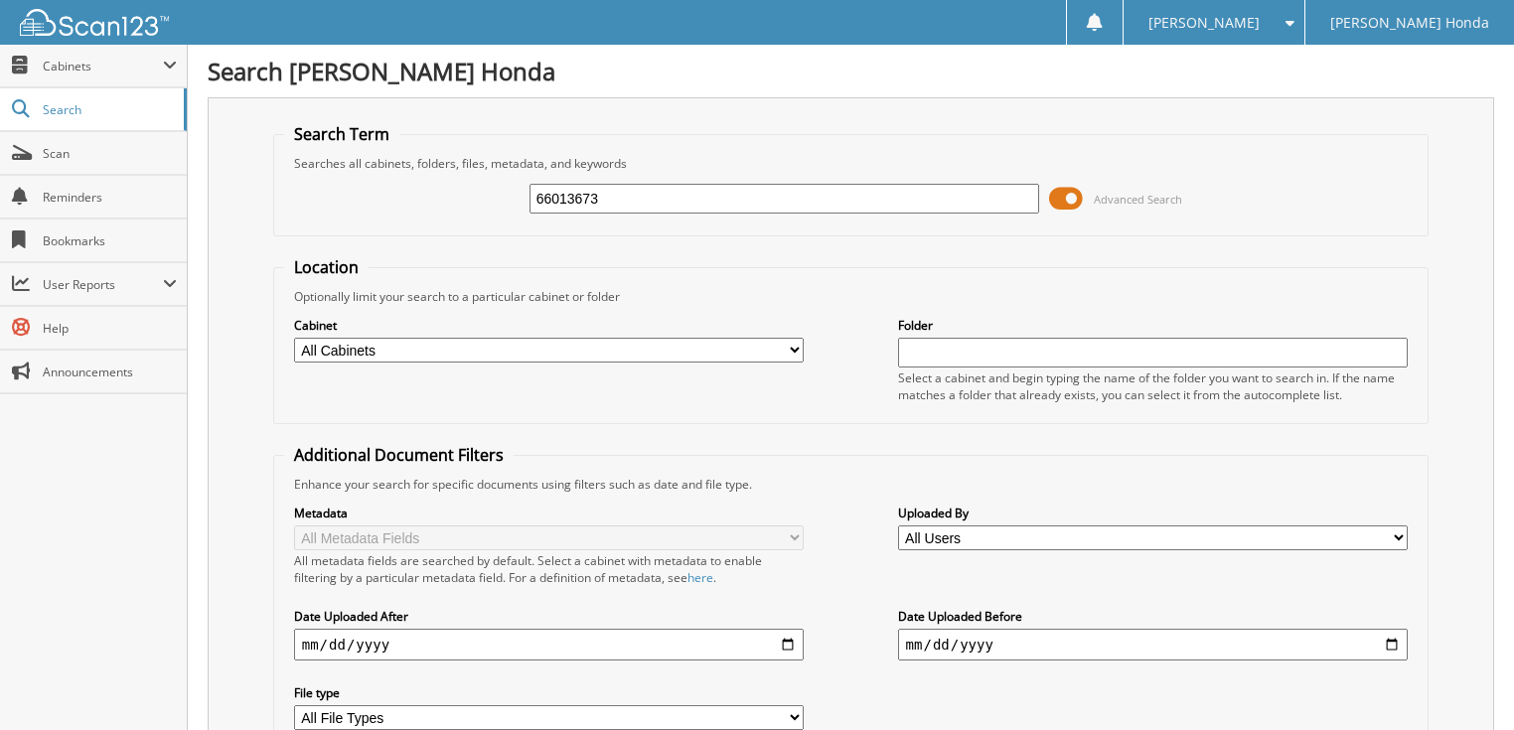
click at [1071, 199] on span at bounding box center [1066, 199] width 34 height 30
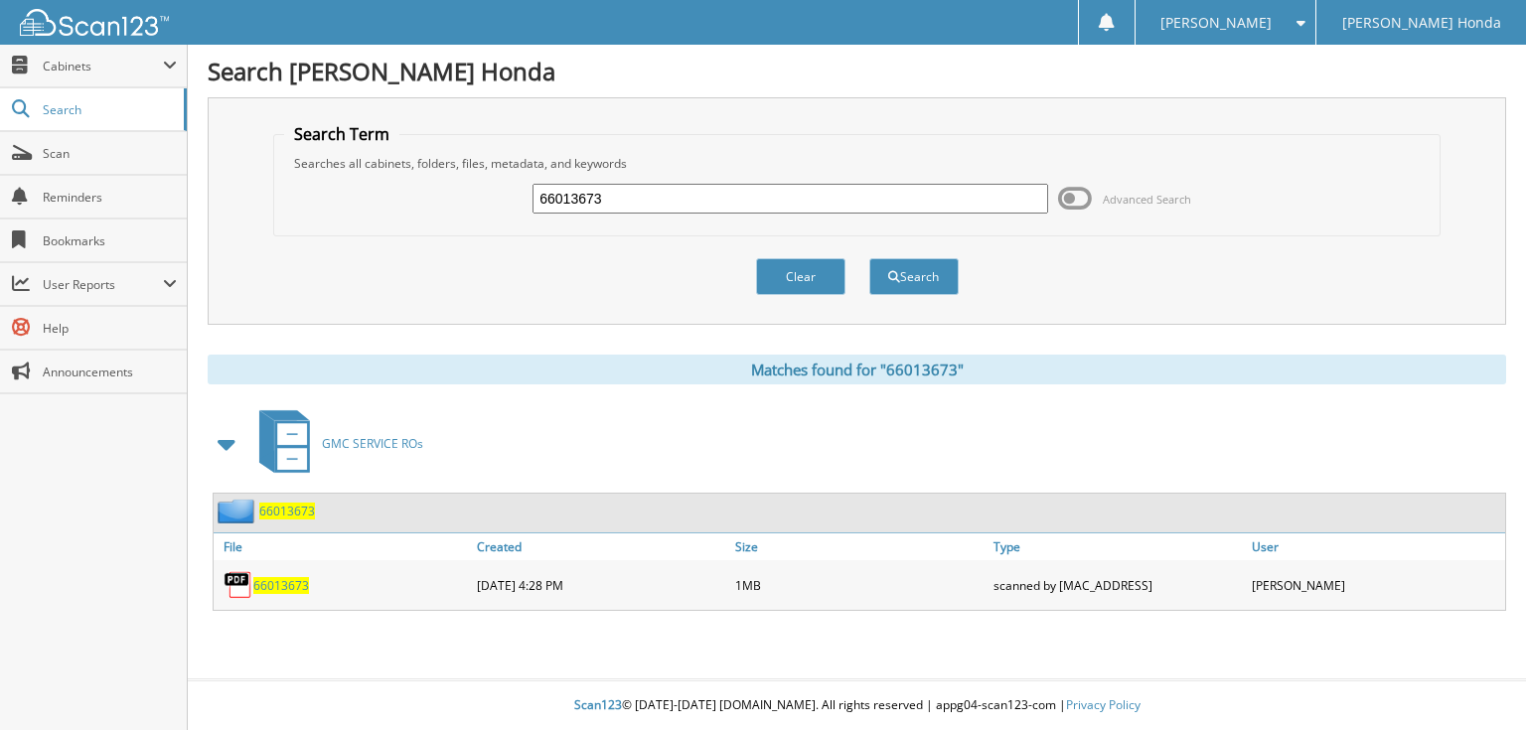
click at [985, 201] on input "66013673" at bounding box center [790, 199] width 516 height 30
type input "66013674"
click at [869, 258] on button "Search" at bounding box center [913, 276] width 89 height 37
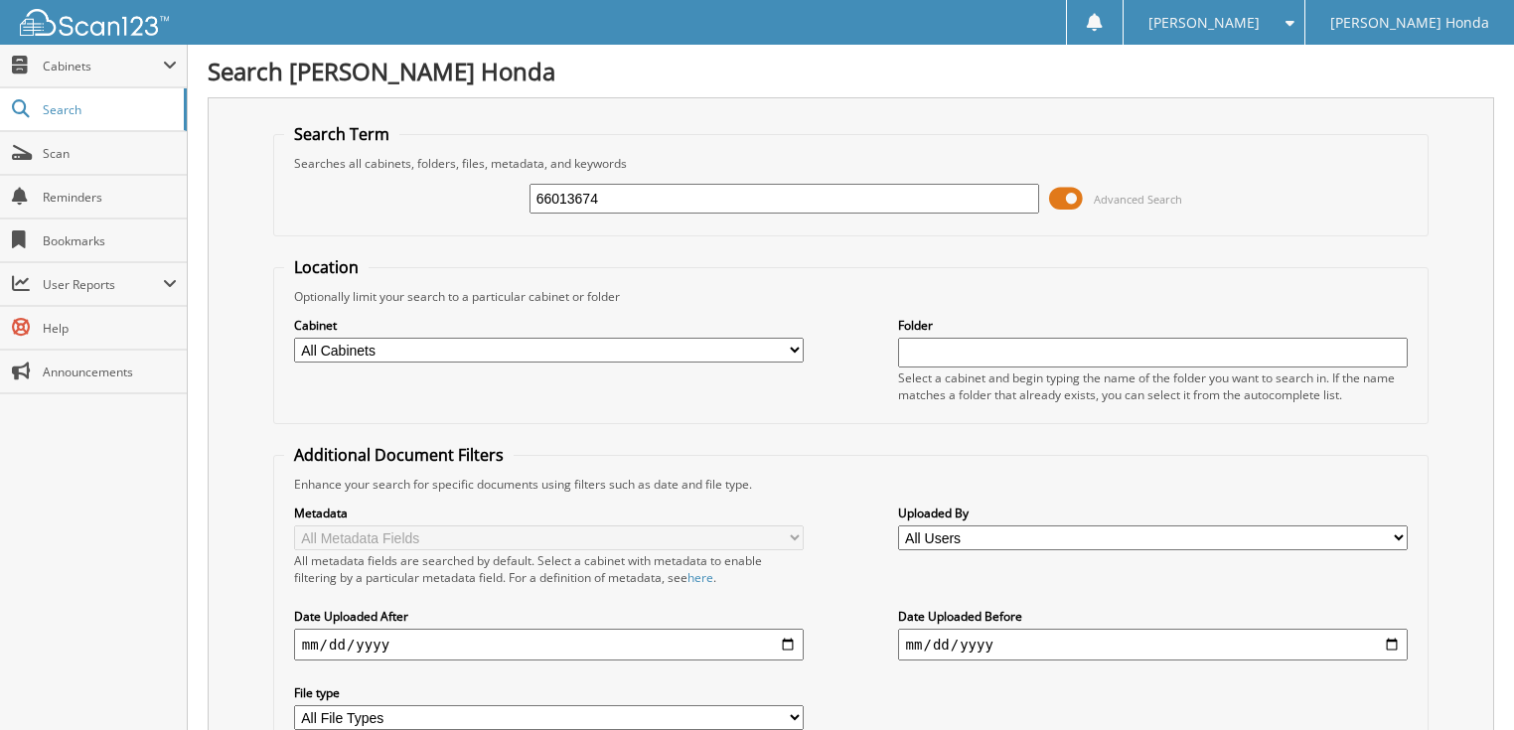
click at [1072, 196] on span at bounding box center [1066, 199] width 34 height 30
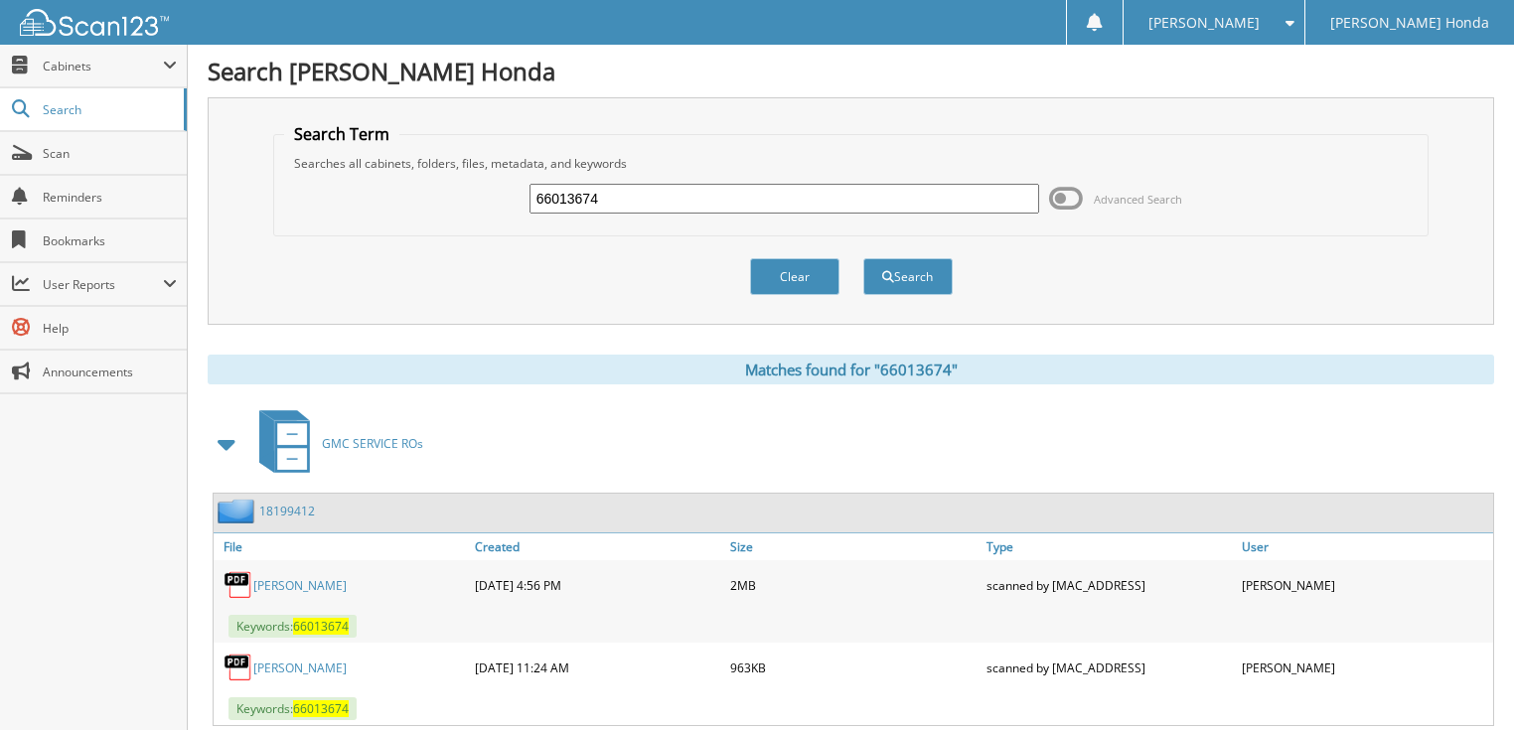
click at [995, 200] on input "66013674" at bounding box center [784, 199] width 511 height 30
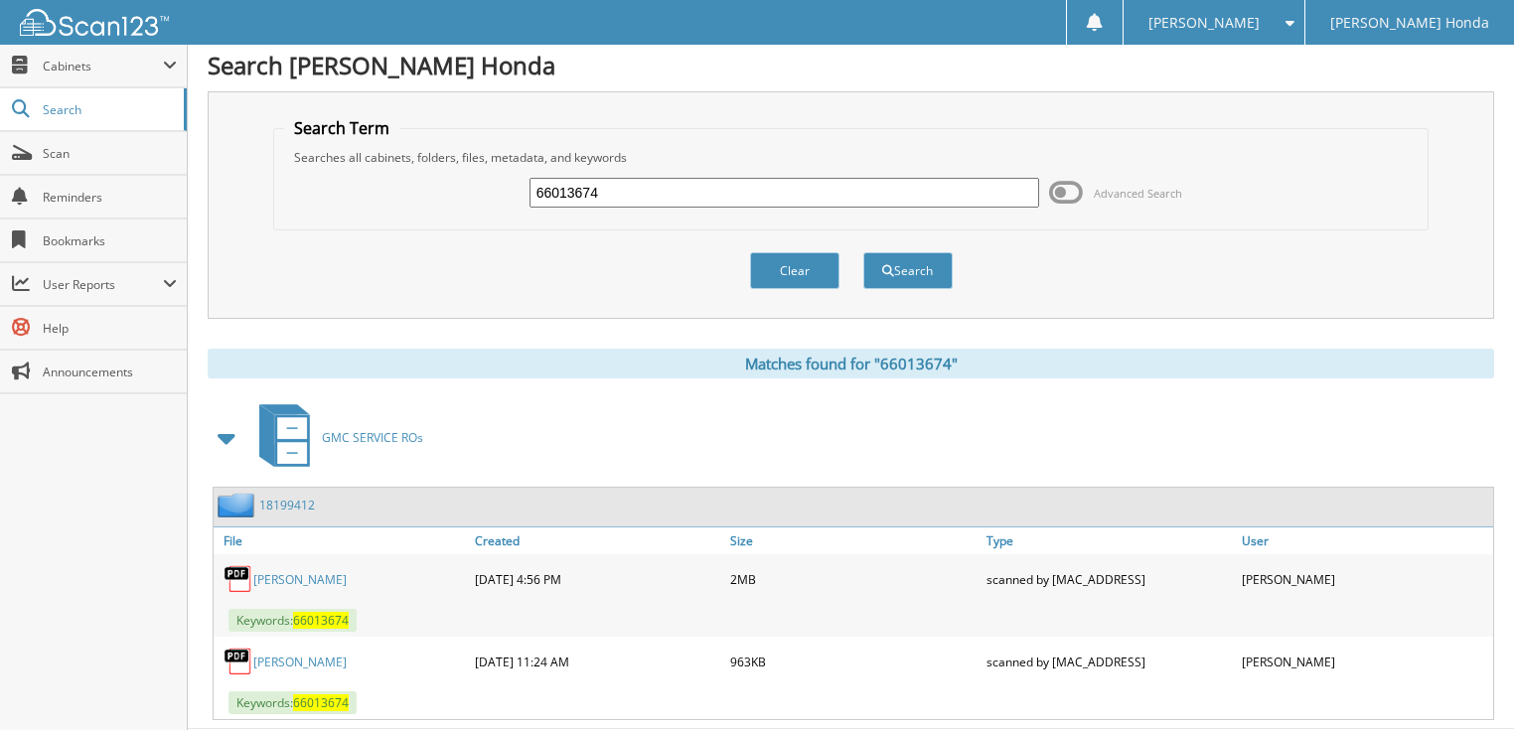
scroll to position [47, 0]
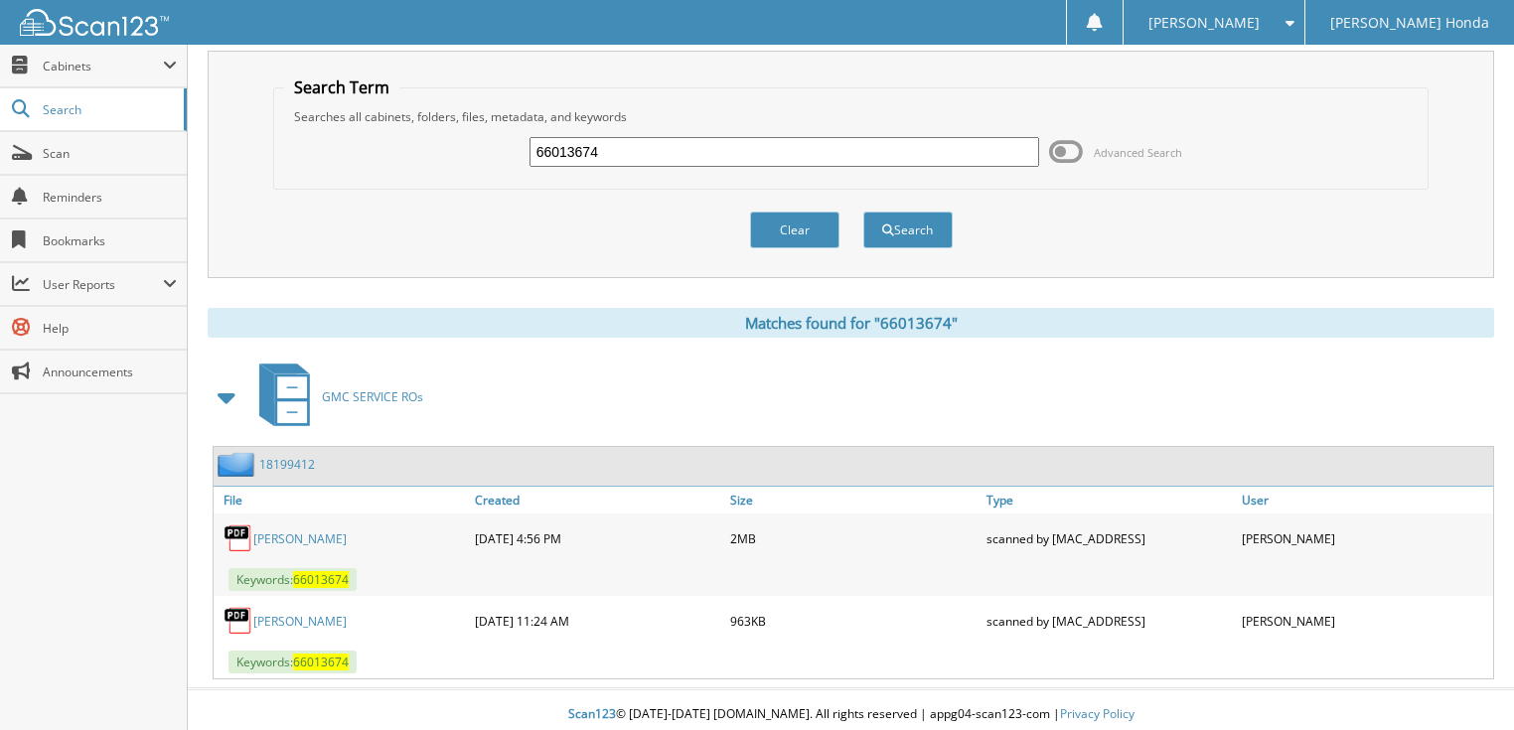
click at [311, 613] on link "[PERSON_NAME]" at bounding box center [299, 621] width 93 height 17
click at [314, 621] on div "FRIER, ROBERT" at bounding box center [342, 621] width 256 height 40
click at [314, 613] on link "FRIER, ROBERT" at bounding box center [299, 621] width 93 height 17
click at [309, 613] on link "FRIER, ROBERT" at bounding box center [299, 621] width 93 height 17
click at [302, 530] on link "FRIER, ROBERT" at bounding box center [299, 538] width 93 height 17
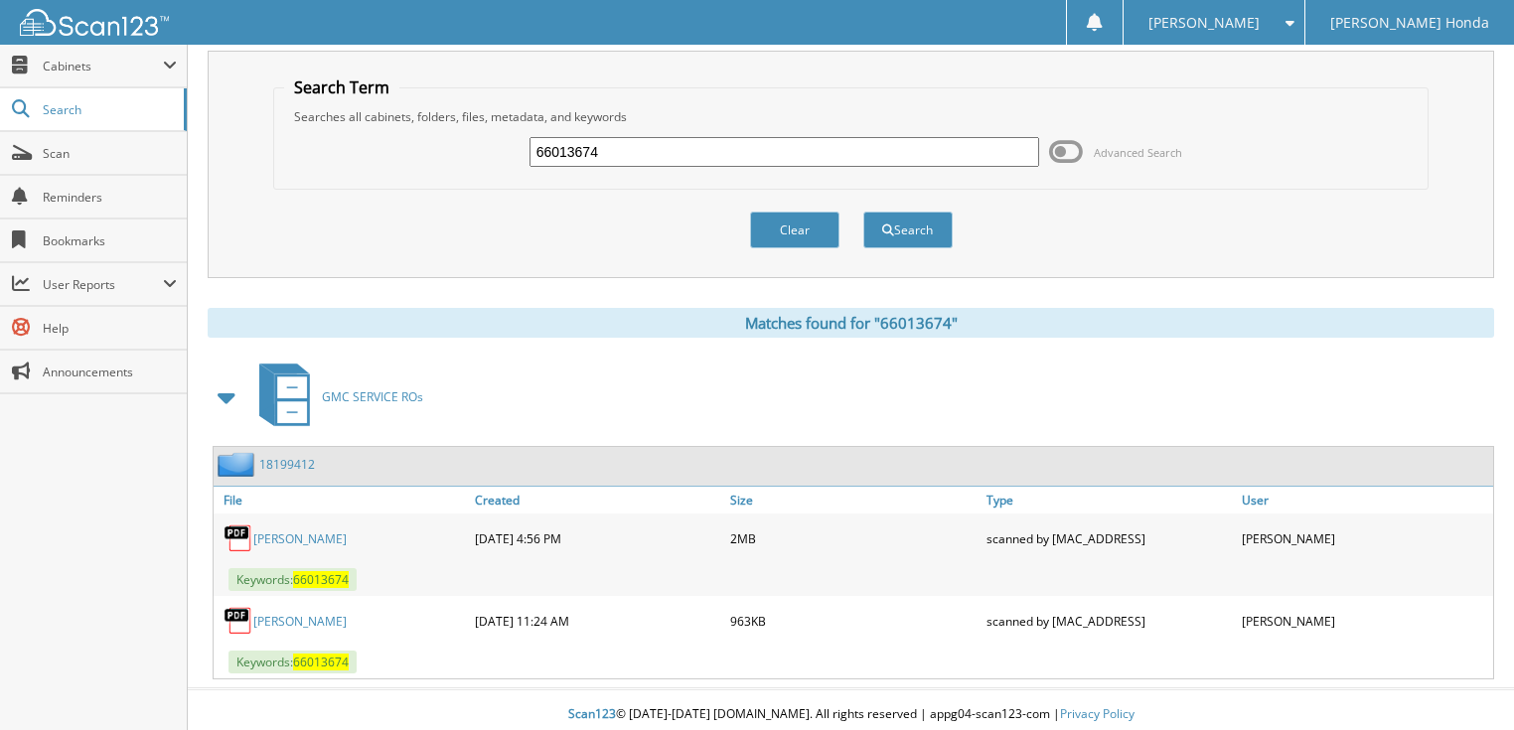
click at [311, 614] on link "FRIER, ROBERT" at bounding box center [299, 621] width 93 height 17
click at [604, 140] on input "66013674" at bounding box center [784, 152] width 511 height 30
type input "66013675"
click at [863, 212] on button "Search" at bounding box center [907, 230] width 89 height 37
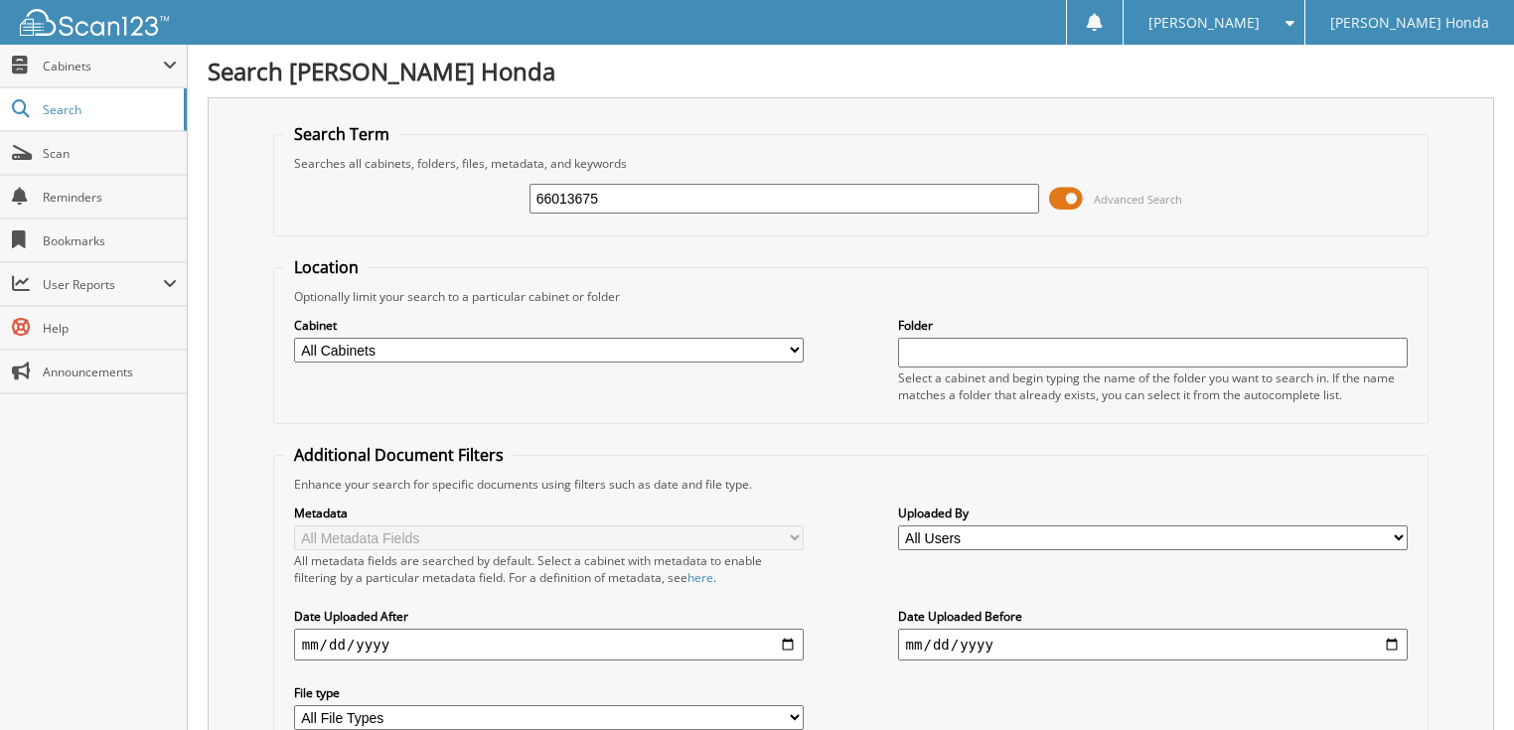
click at [1115, 208] on span "Advanced Search" at bounding box center [1115, 199] width 133 height 30
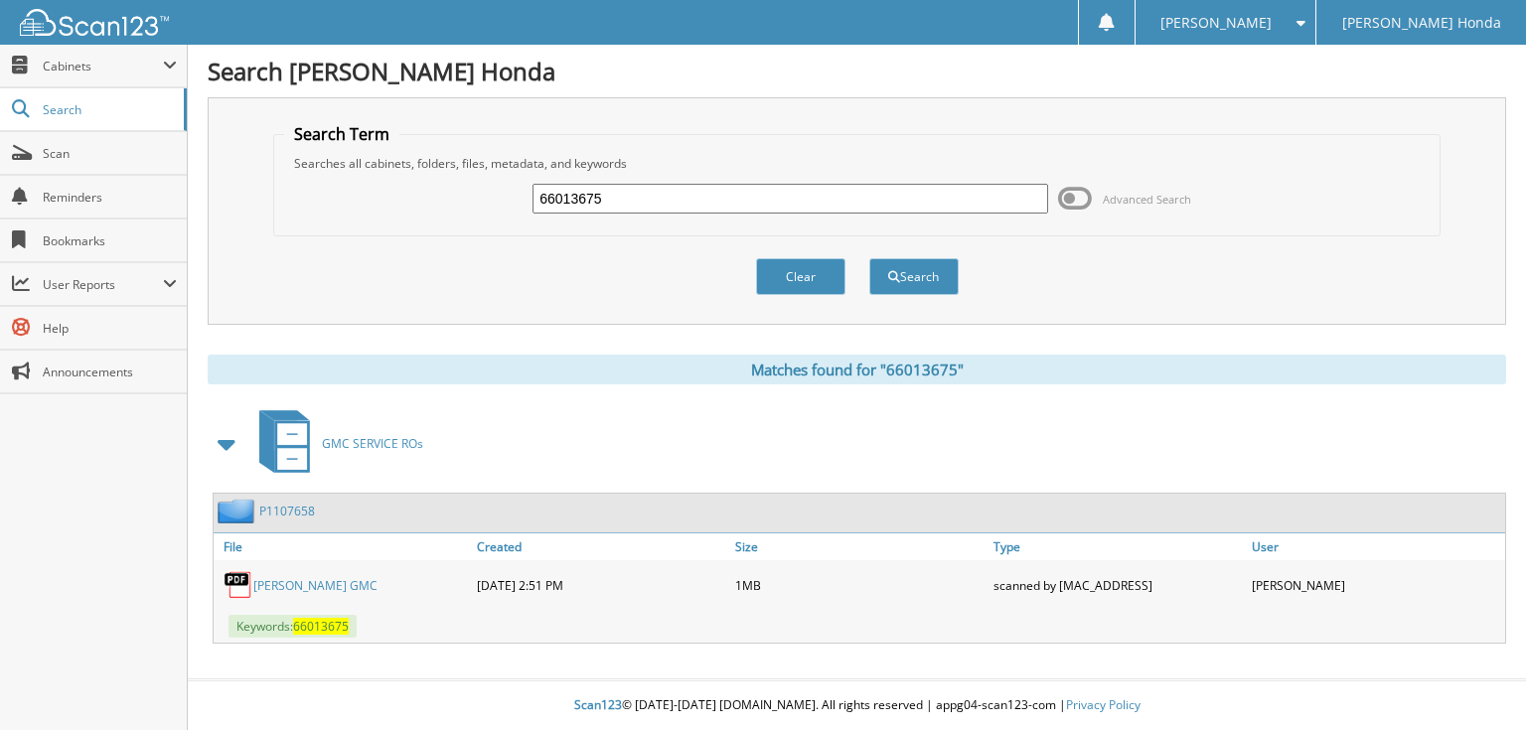
click at [841, 209] on input "66013675" at bounding box center [790, 199] width 516 height 30
type input "66013676"
click at [869, 258] on button "Search" at bounding box center [913, 276] width 89 height 37
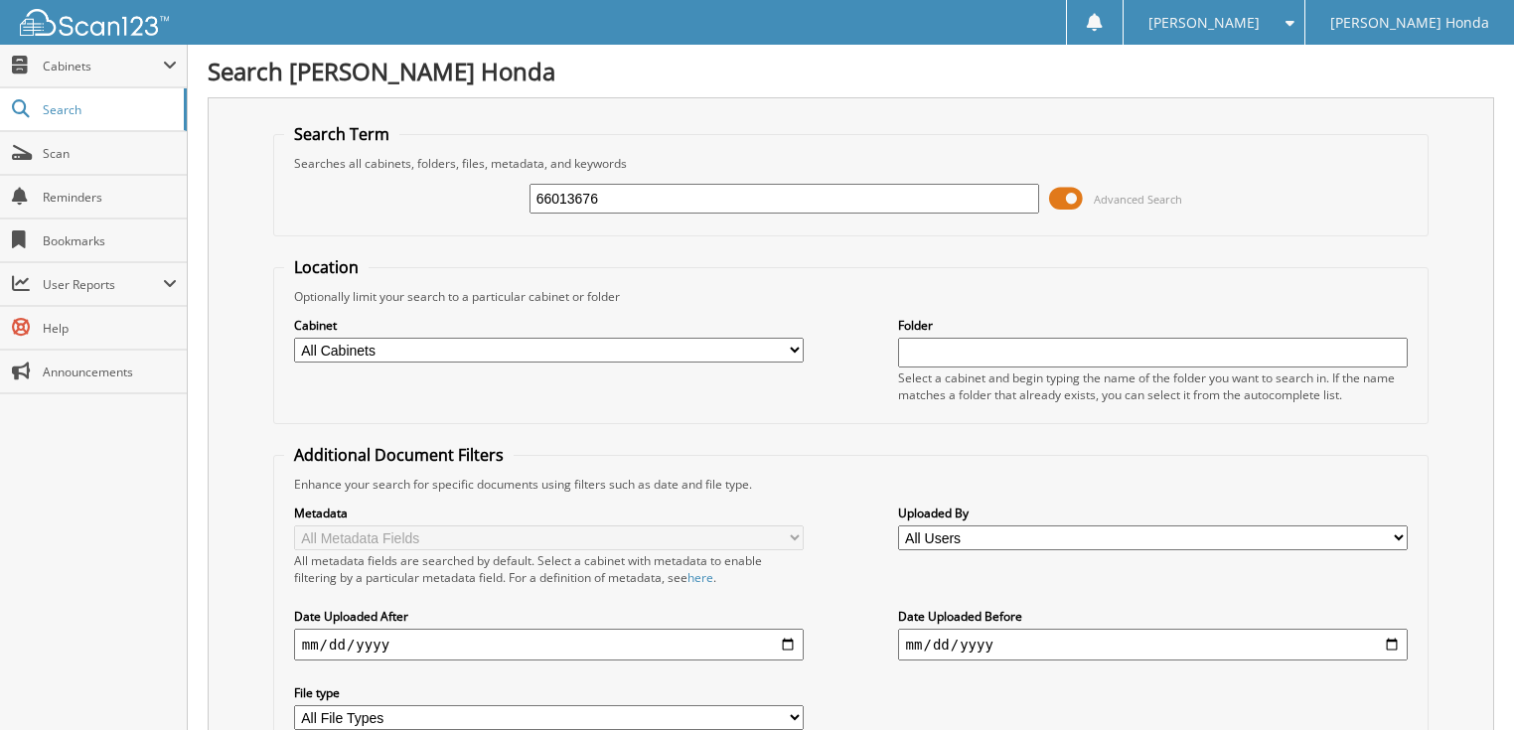
click at [1102, 192] on span "Advanced Search" at bounding box center [1138, 199] width 88 height 15
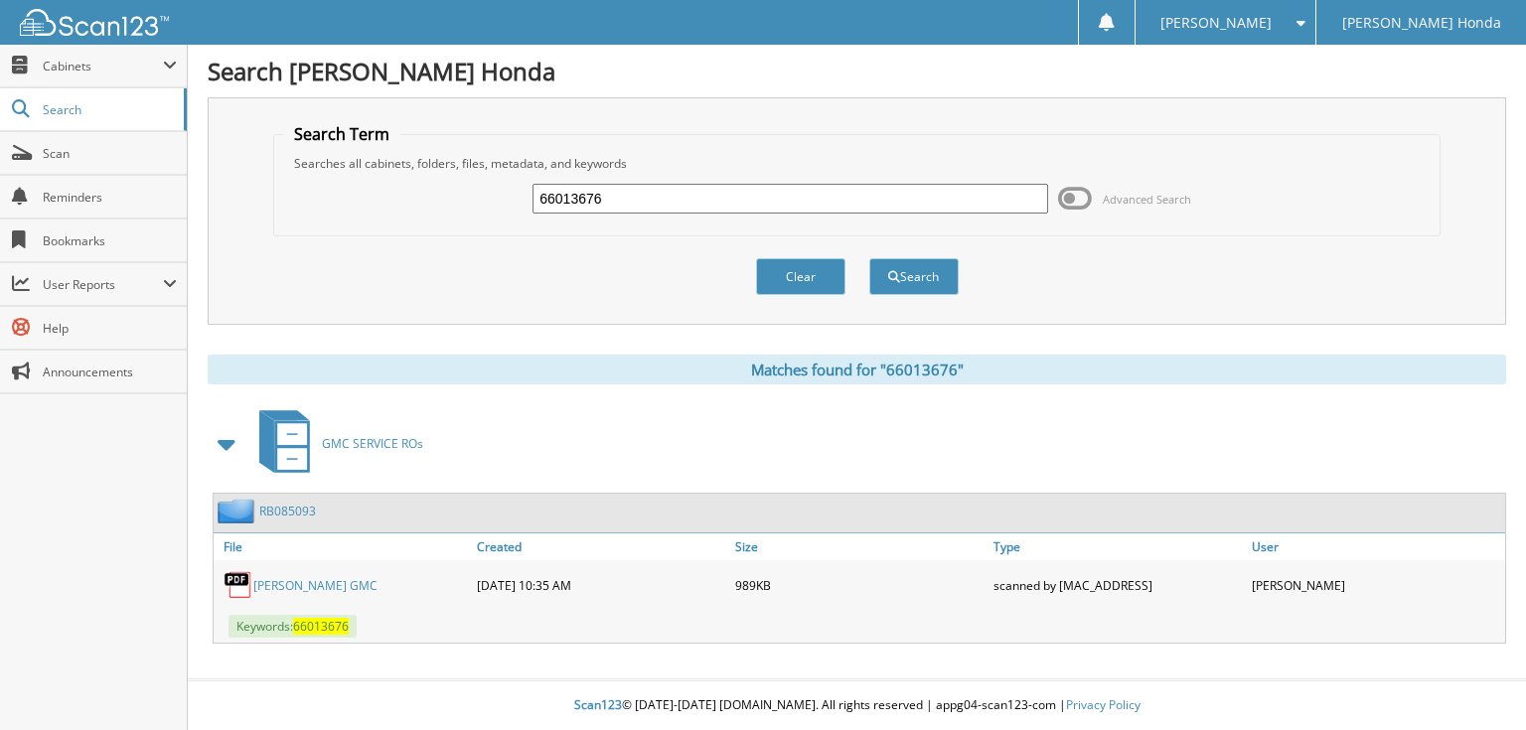
click at [834, 199] on input "66013676" at bounding box center [790, 199] width 516 height 30
type input "66013677"
click at [869, 258] on button "Search" at bounding box center [913, 276] width 89 height 37
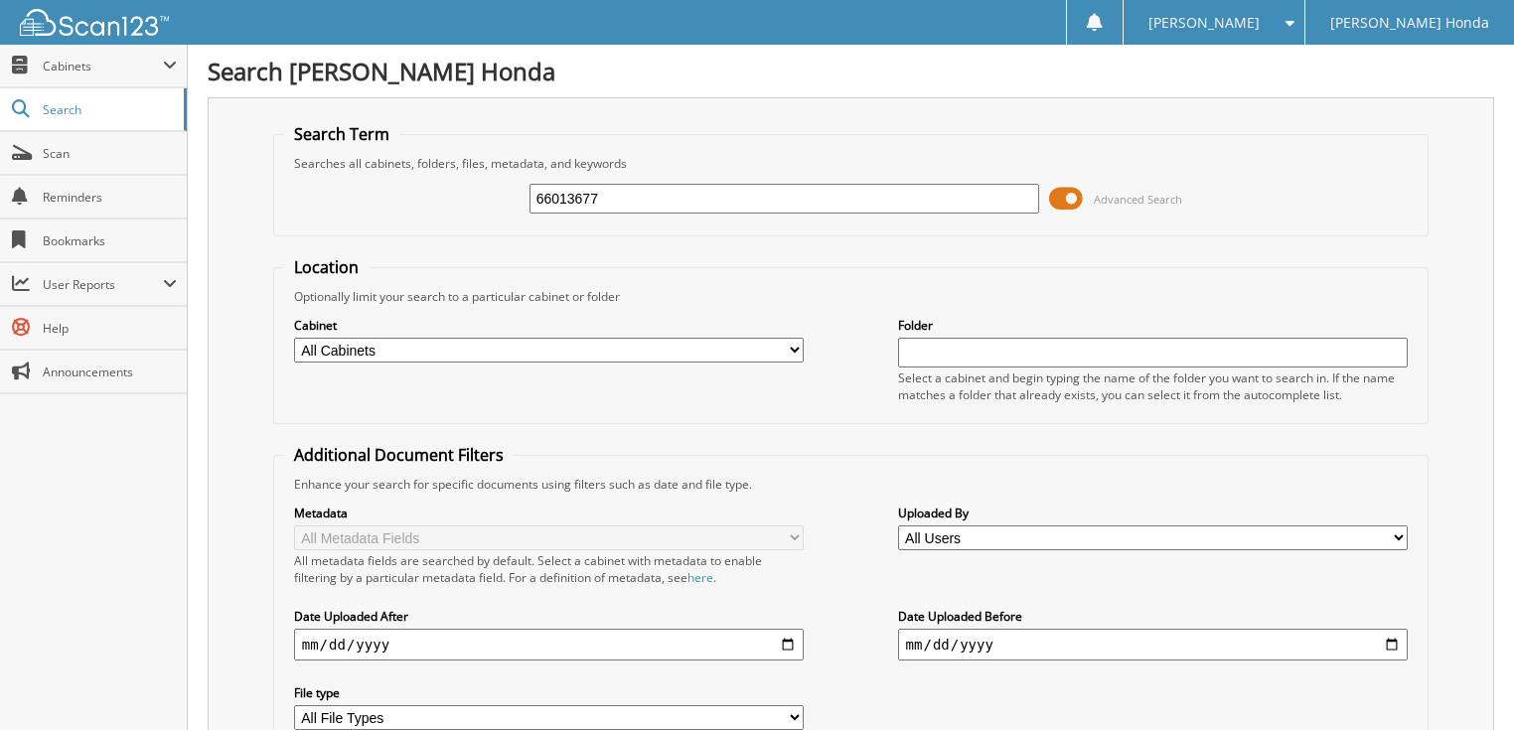
click at [1100, 197] on span "Advanced Search" at bounding box center [1138, 199] width 88 height 15
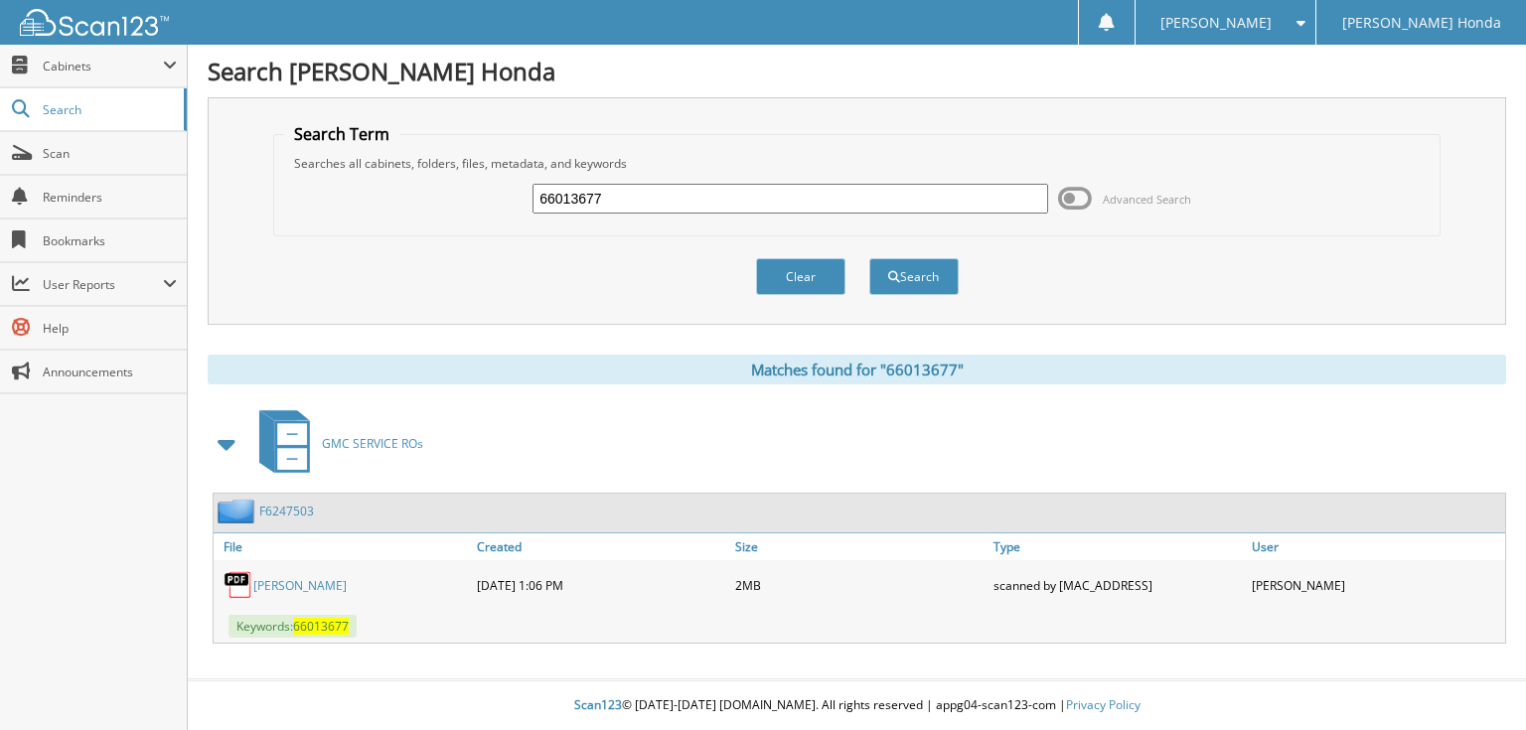
click at [888, 210] on input "66013677" at bounding box center [790, 199] width 516 height 30
type input "66013678"
click at [869, 258] on button "Search" at bounding box center [913, 276] width 89 height 37
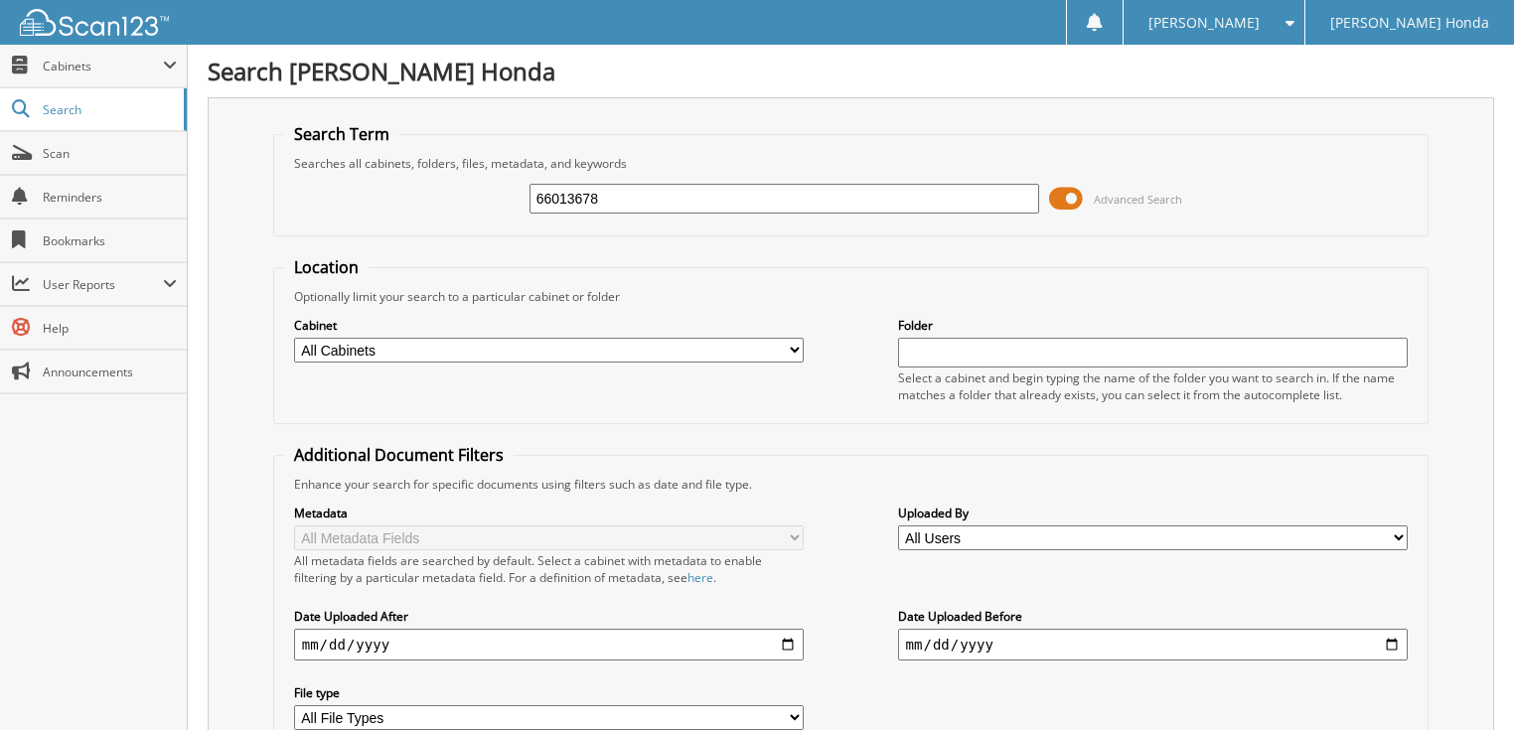
click at [1150, 199] on span "Advanced Search" at bounding box center [1138, 199] width 88 height 15
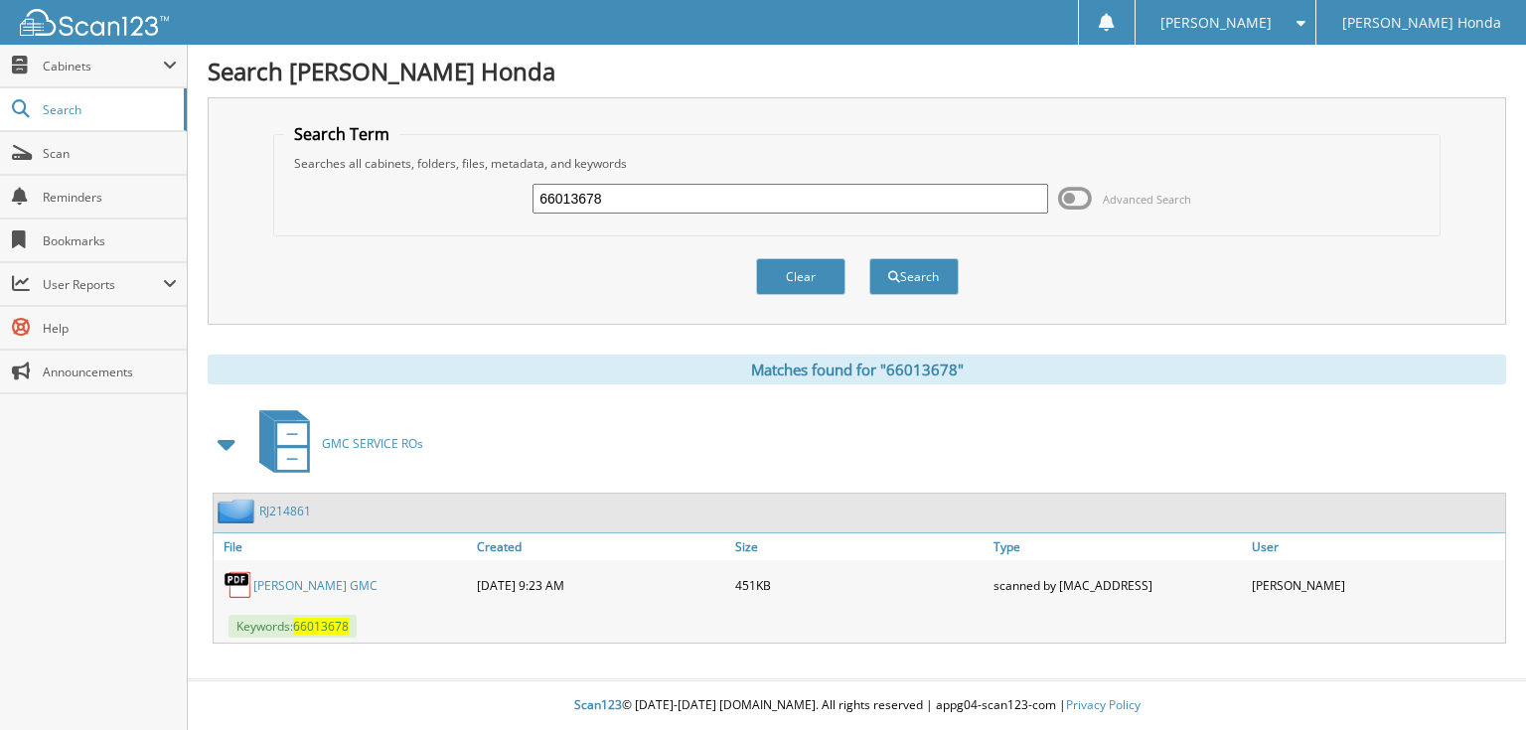
click at [794, 202] on input "66013678" at bounding box center [790, 199] width 516 height 30
type input "66013679"
click at [869, 258] on button "Search" at bounding box center [913, 276] width 89 height 37
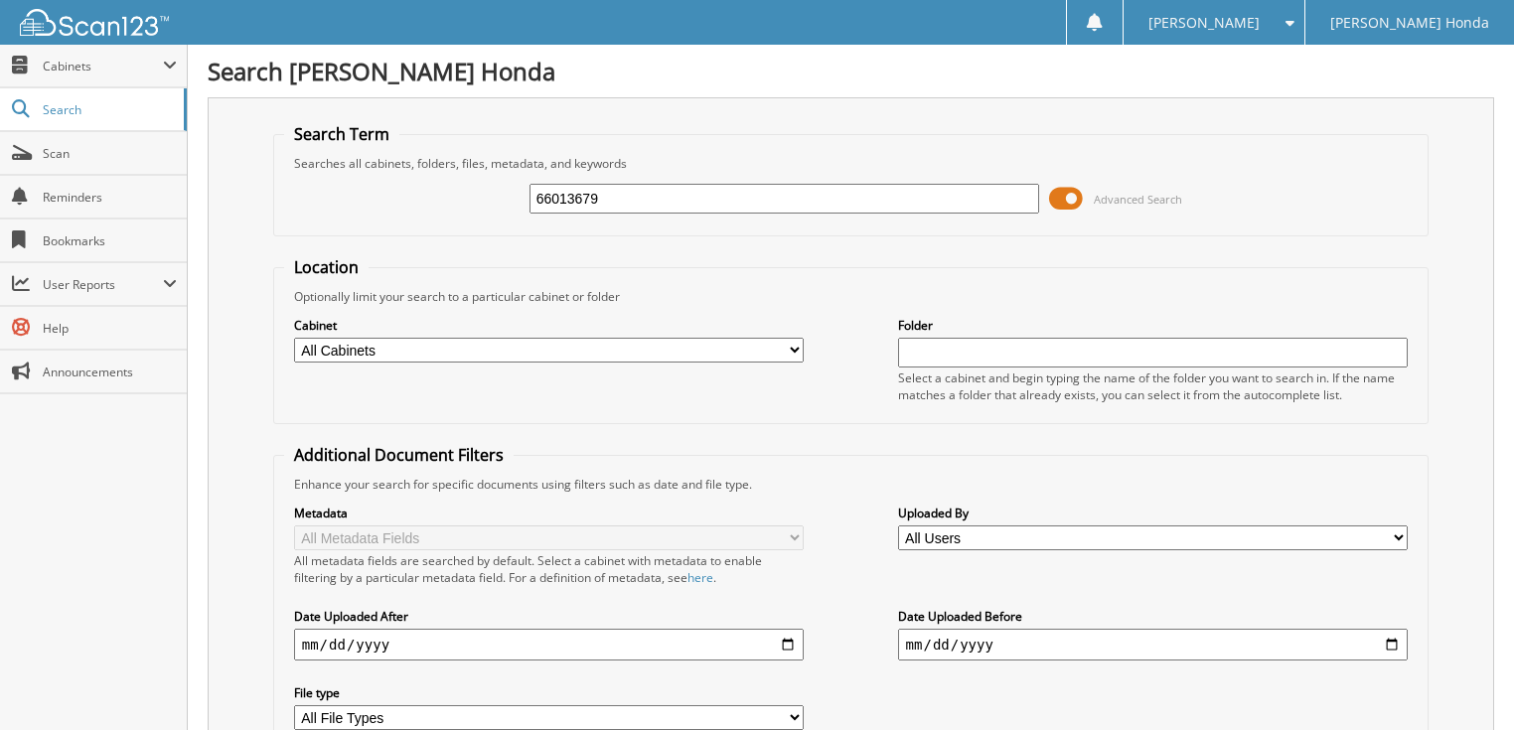
click at [1103, 200] on span "Advanced Search" at bounding box center [1138, 199] width 88 height 15
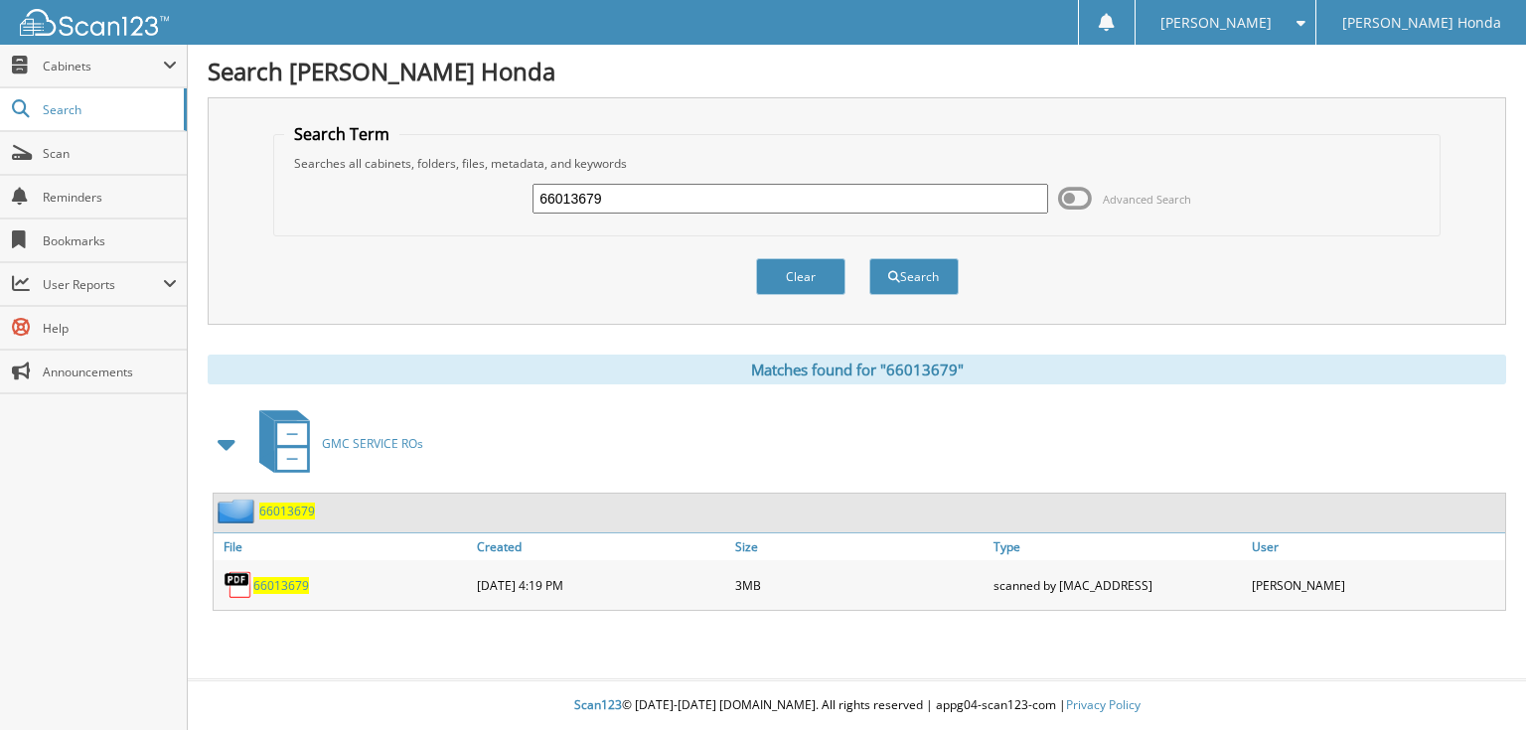
click at [783, 196] on input "66013679" at bounding box center [790, 199] width 516 height 30
type input "66013680"
click at [869, 258] on button "Search" at bounding box center [913, 276] width 89 height 37
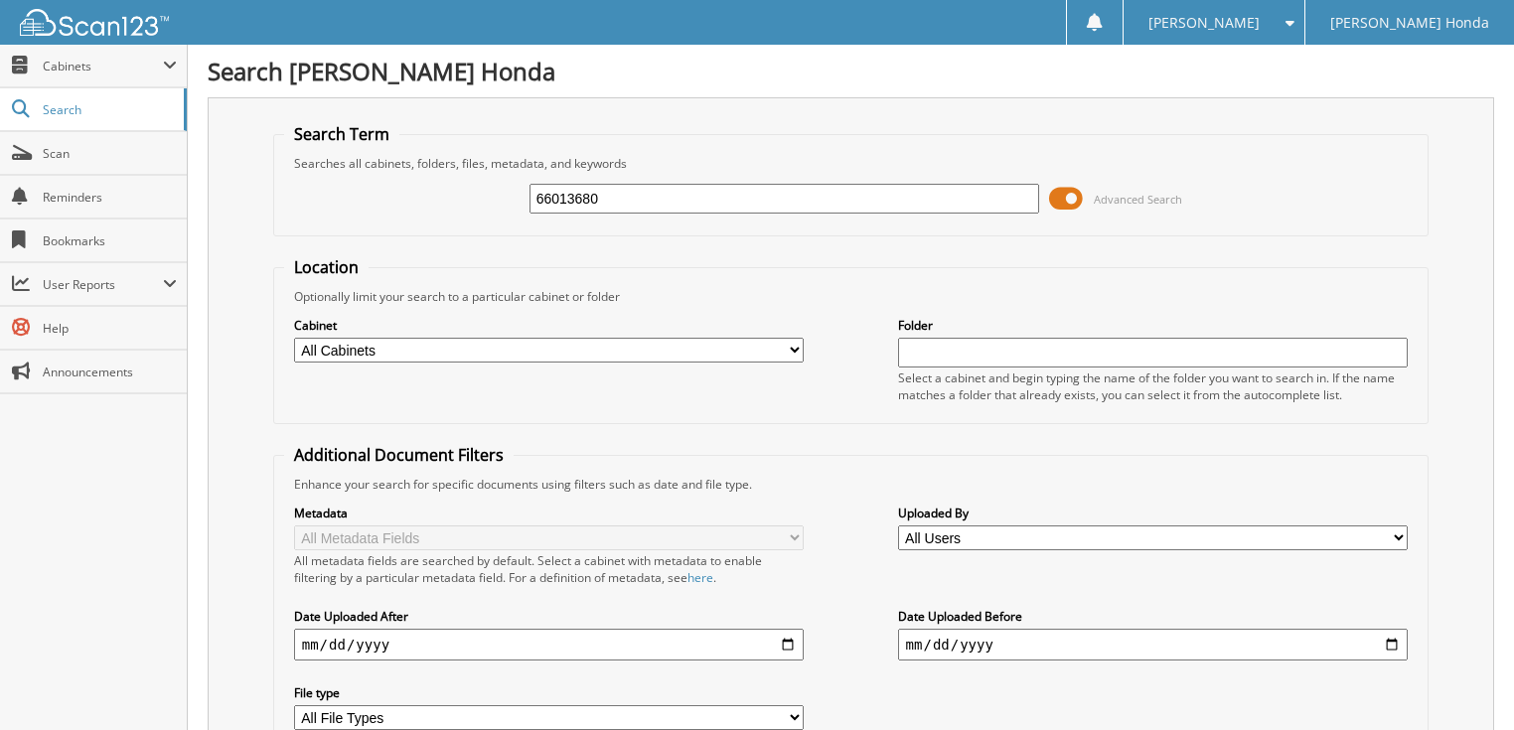
click at [1144, 192] on span "Advanced Search" at bounding box center [1138, 199] width 88 height 15
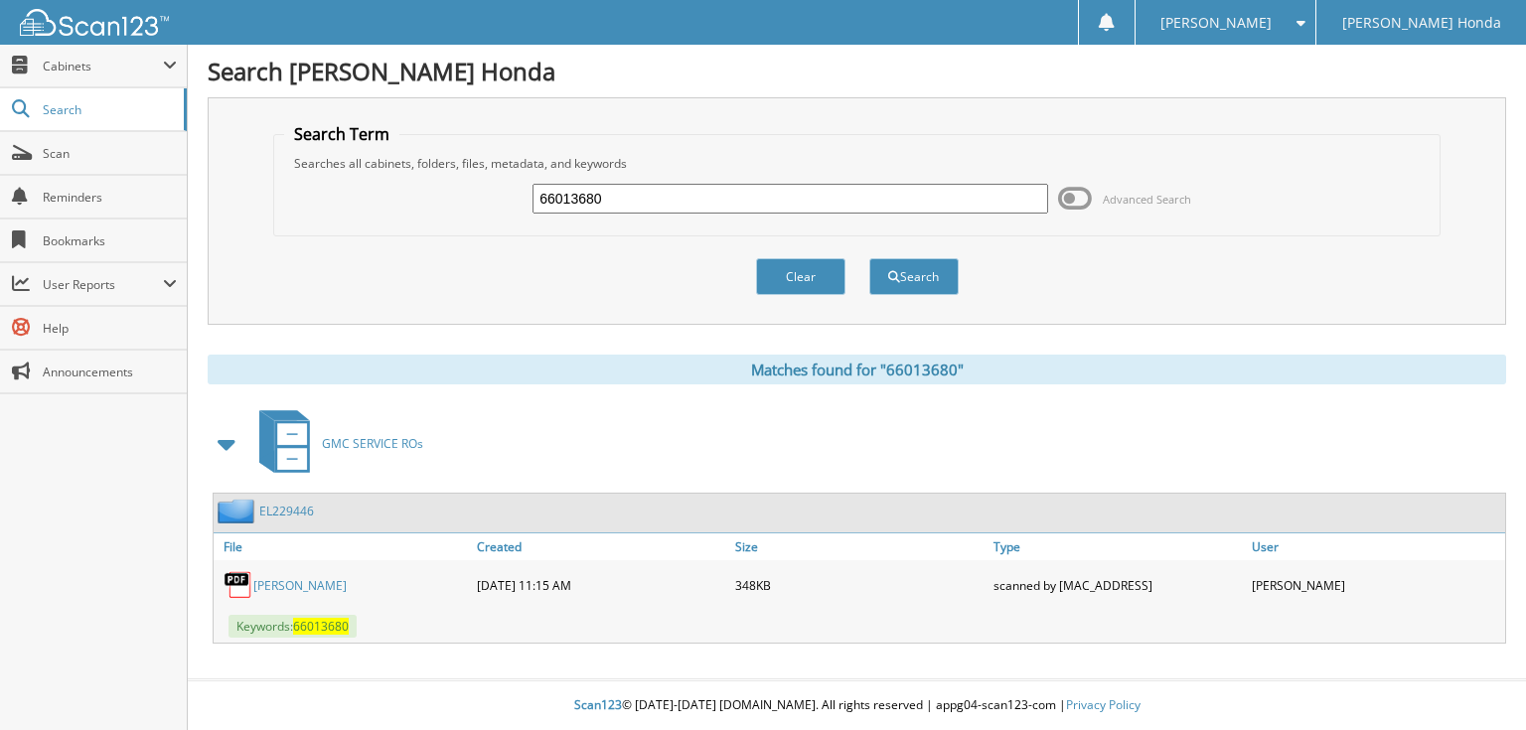
click at [988, 205] on input "66013680" at bounding box center [790, 199] width 516 height 30
type input "66013681"
click at [869, 258] on button "Search" at bounding box center [913, 276] width 89 height 37
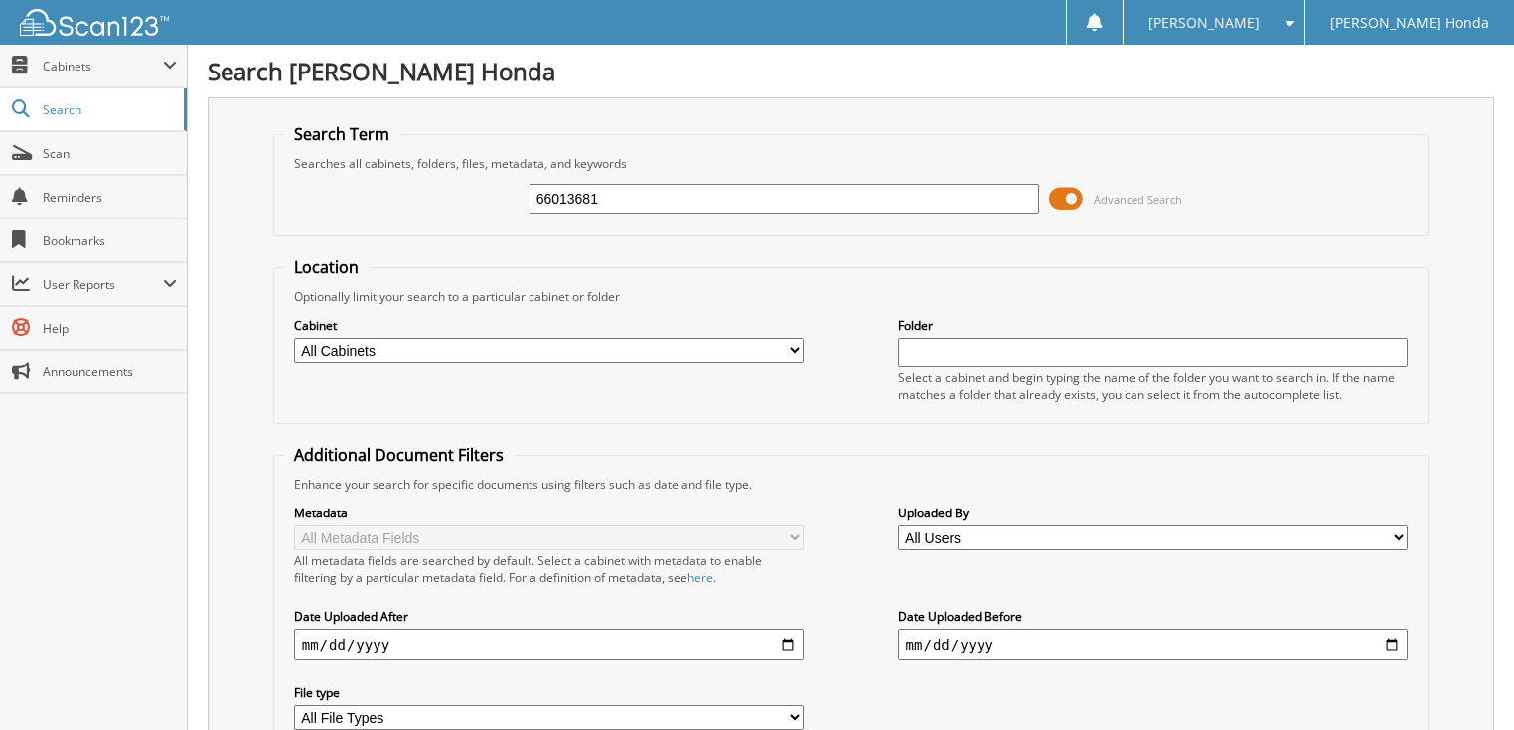
click at [1105, 192] on span "Advanced Search" at bounding box center [1138, 199] width 88 height 15
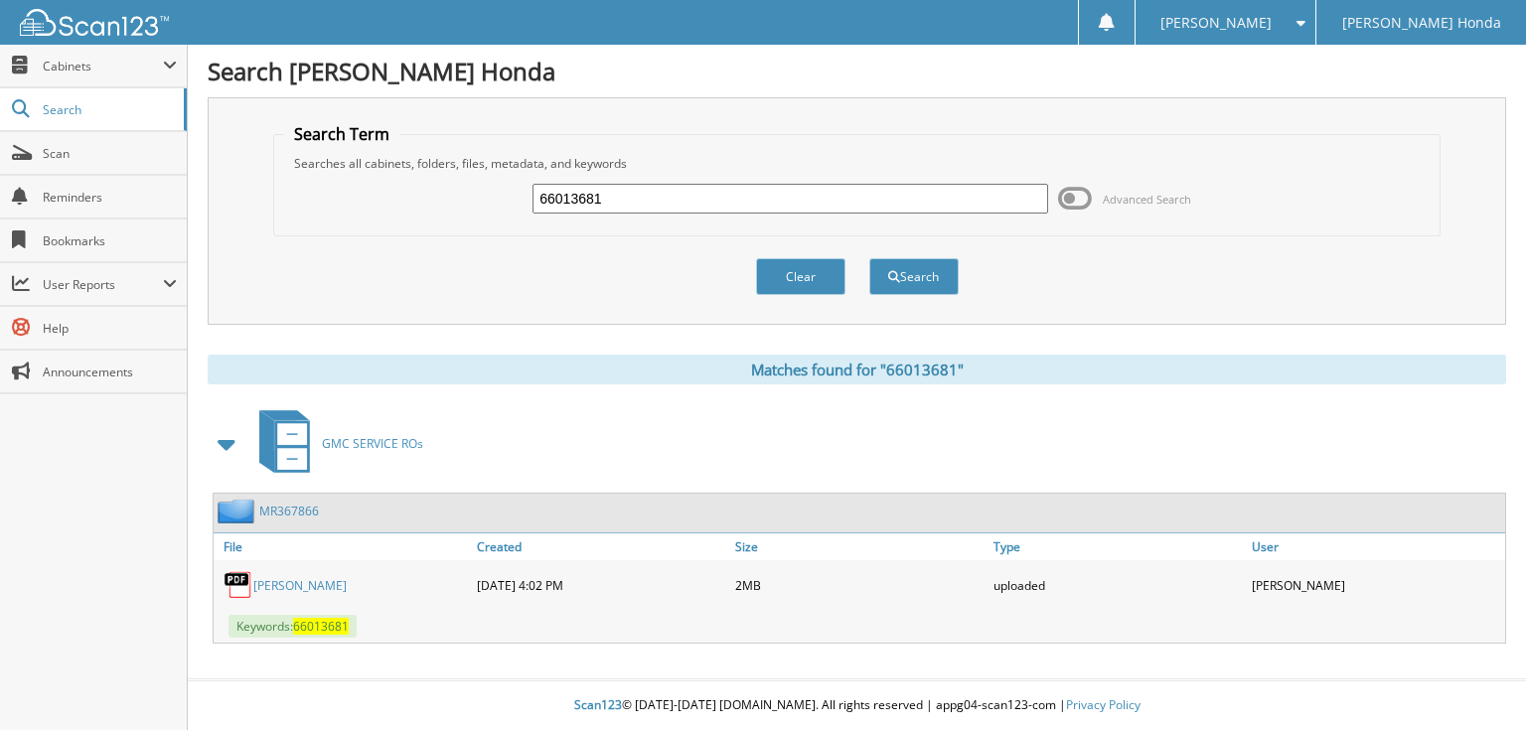
click at [921, 191] on input "66013681" at bounding box center [790, 199] width 516 height 30
type input "66013682"
click at [869, 258] on button "Search" at bounding box center [913, 276] width 89 height 37
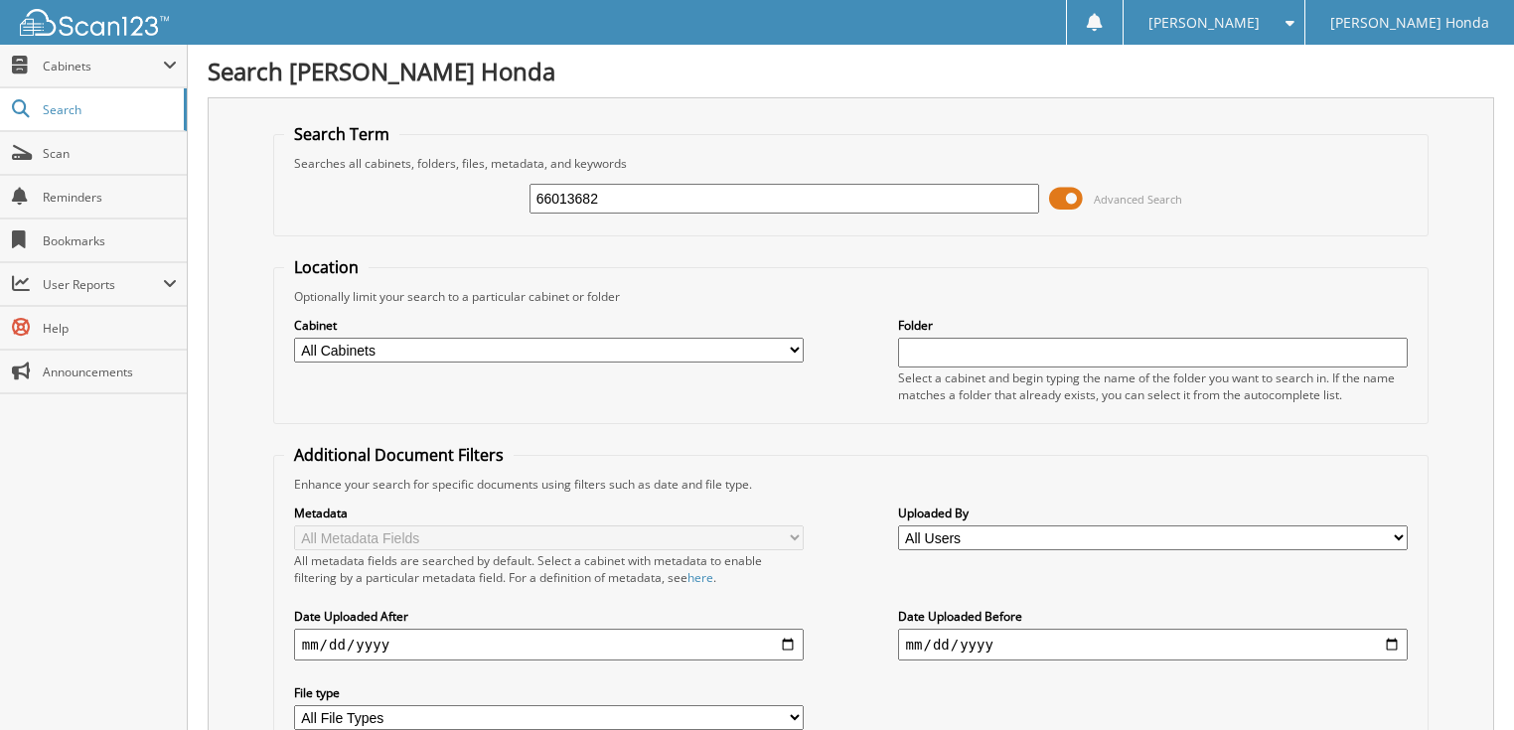
click at [1081, 193] on span at bounding box center [1066, 199] width 34 height 30
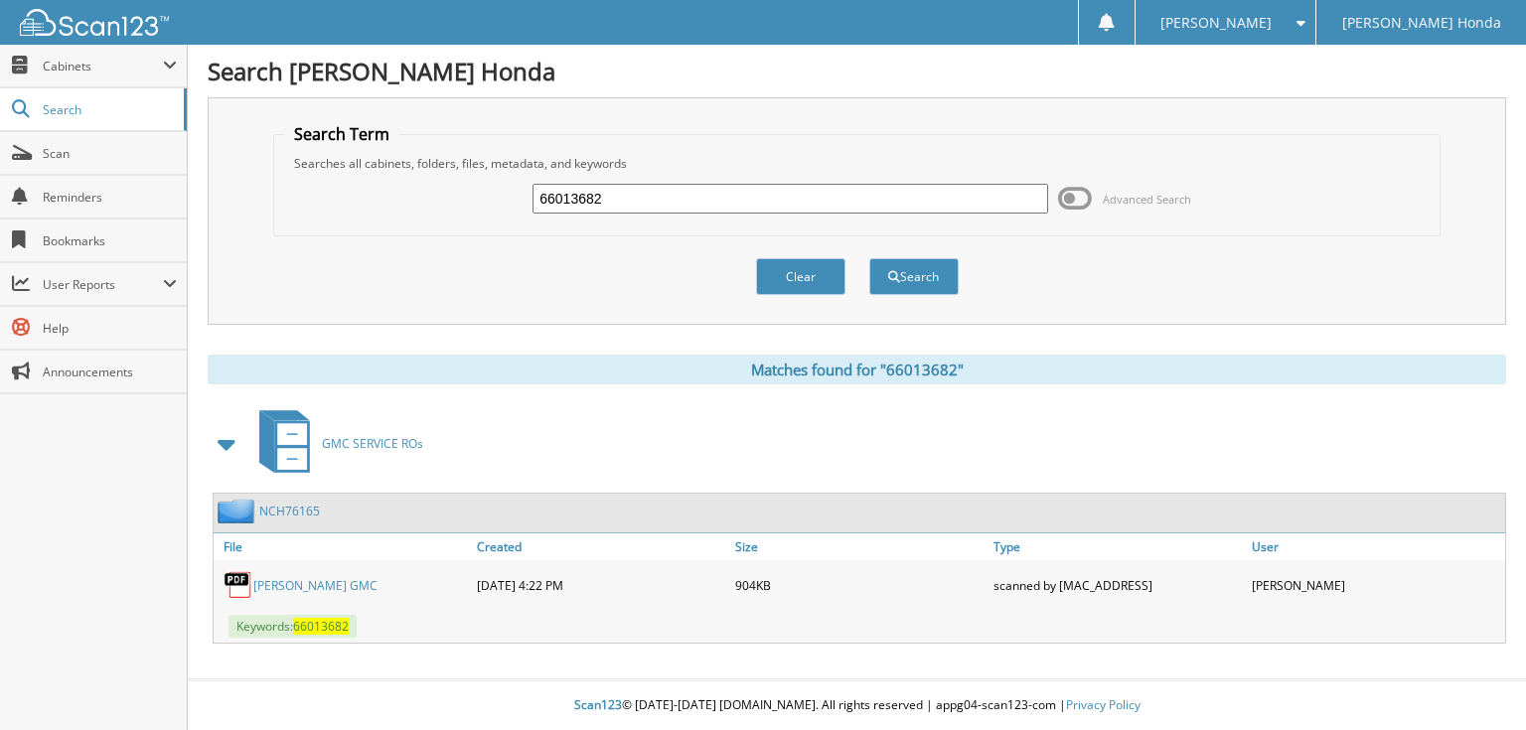
click at [891, 211] on input "66013682" at bounding box center [790, 199] width 516 height 30
type input "66013683"
click at [869, 258] on button "Search" at bounding box center [913, 276] width 89 height 37
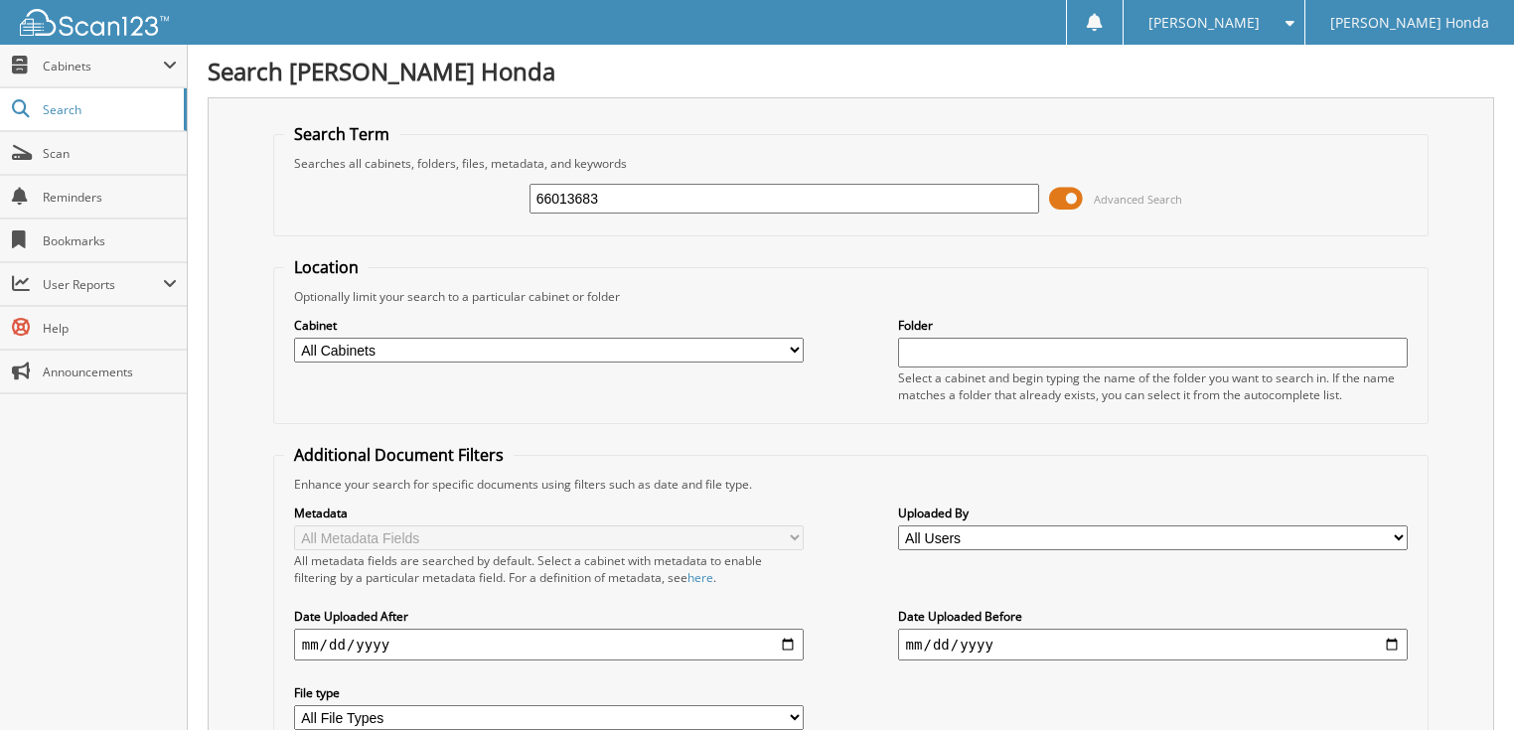
click at [1145, 193] on span "Advanced Search" at bounding box center [1138, 199] width 88 height 15
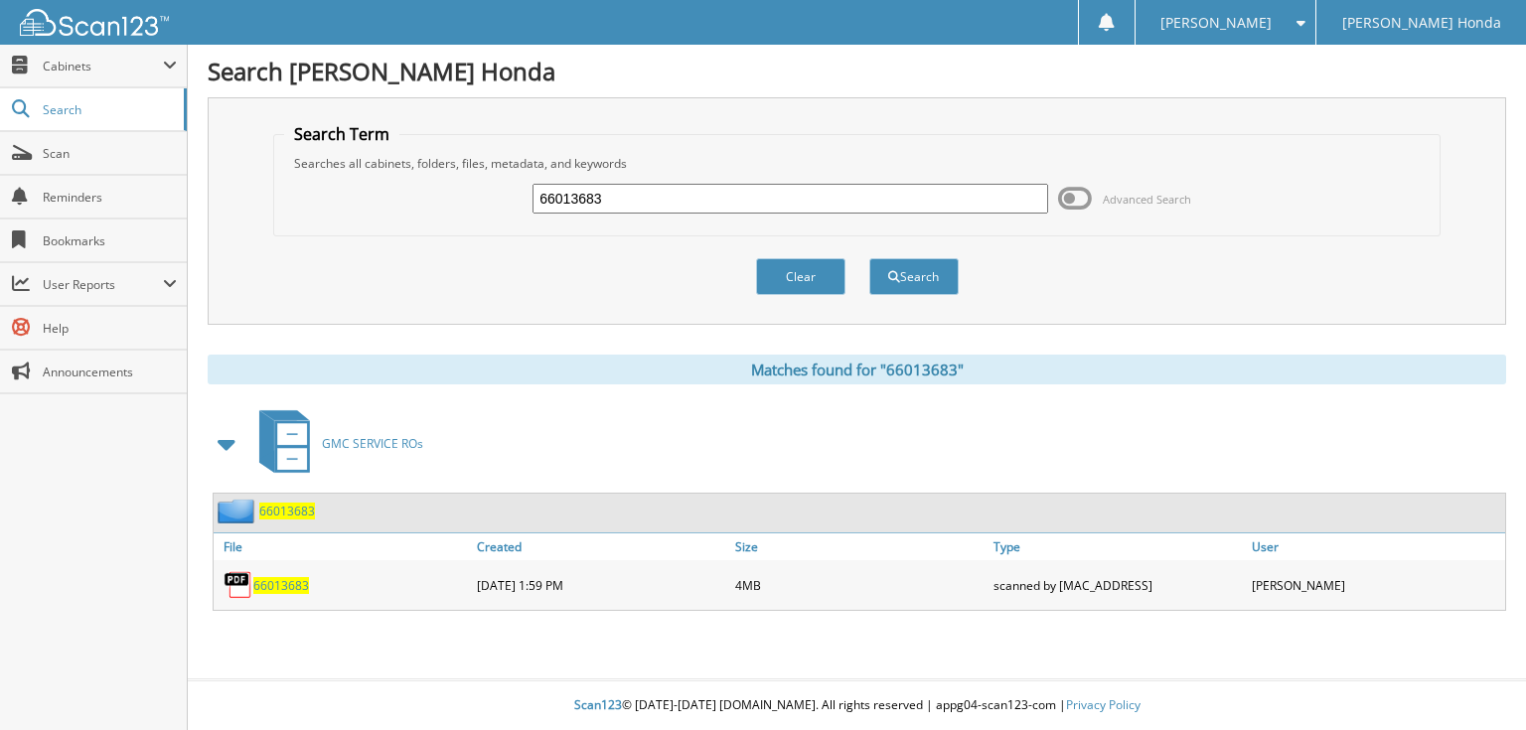
click at [775, 209] on input "66013683" at bounding box center [790, 199] width 516 height 30
type input "66013684"
click at [869, 258] on button "Search" at bounding box center [913, 276] width 89 height 37
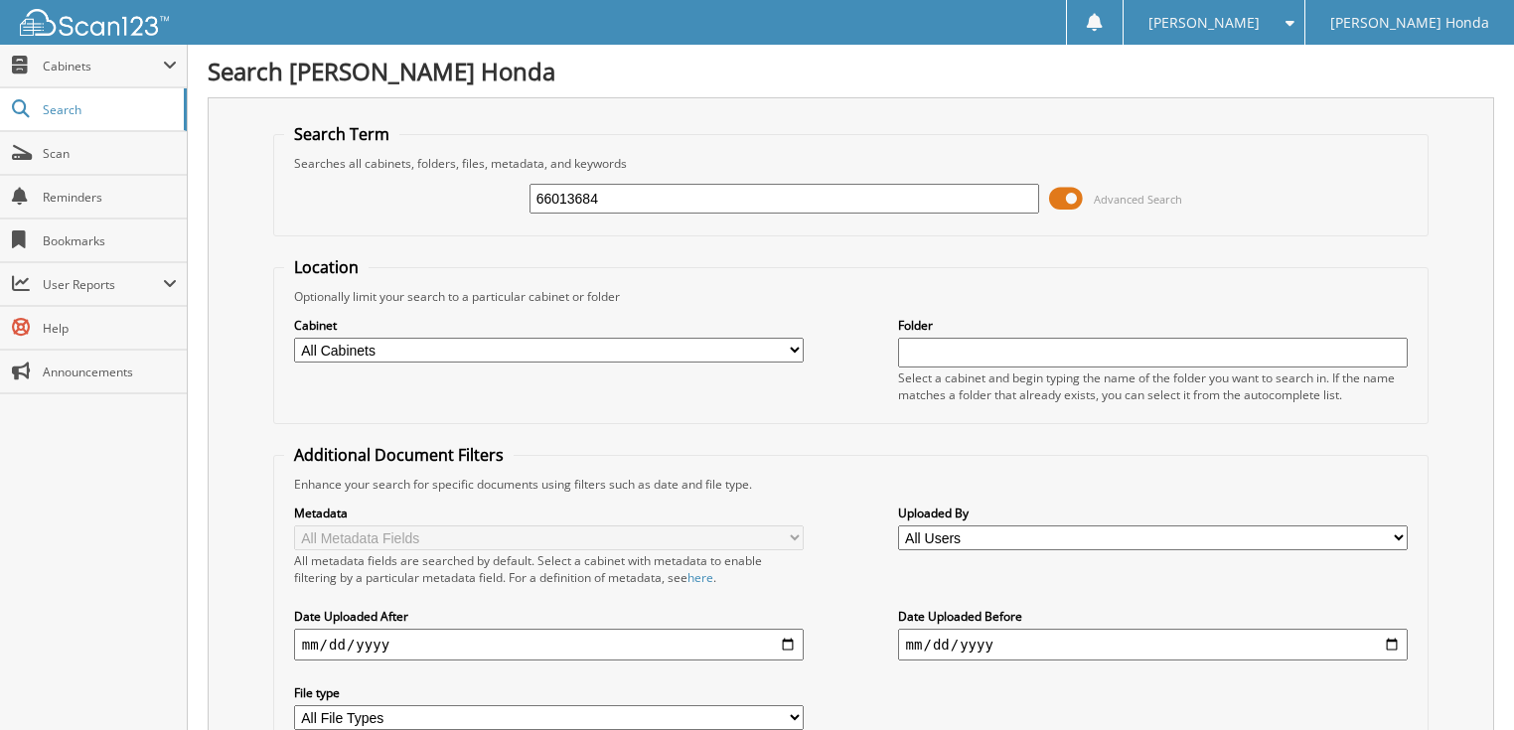
drag, startPoint x: 0, startPoint y: 0, endPoint x: 1116, endPoint y: 197, distance: 1132.8
click at [1116, 197] on span "Advanced Search" at bounding box center [1138, 199] width 88 height 15
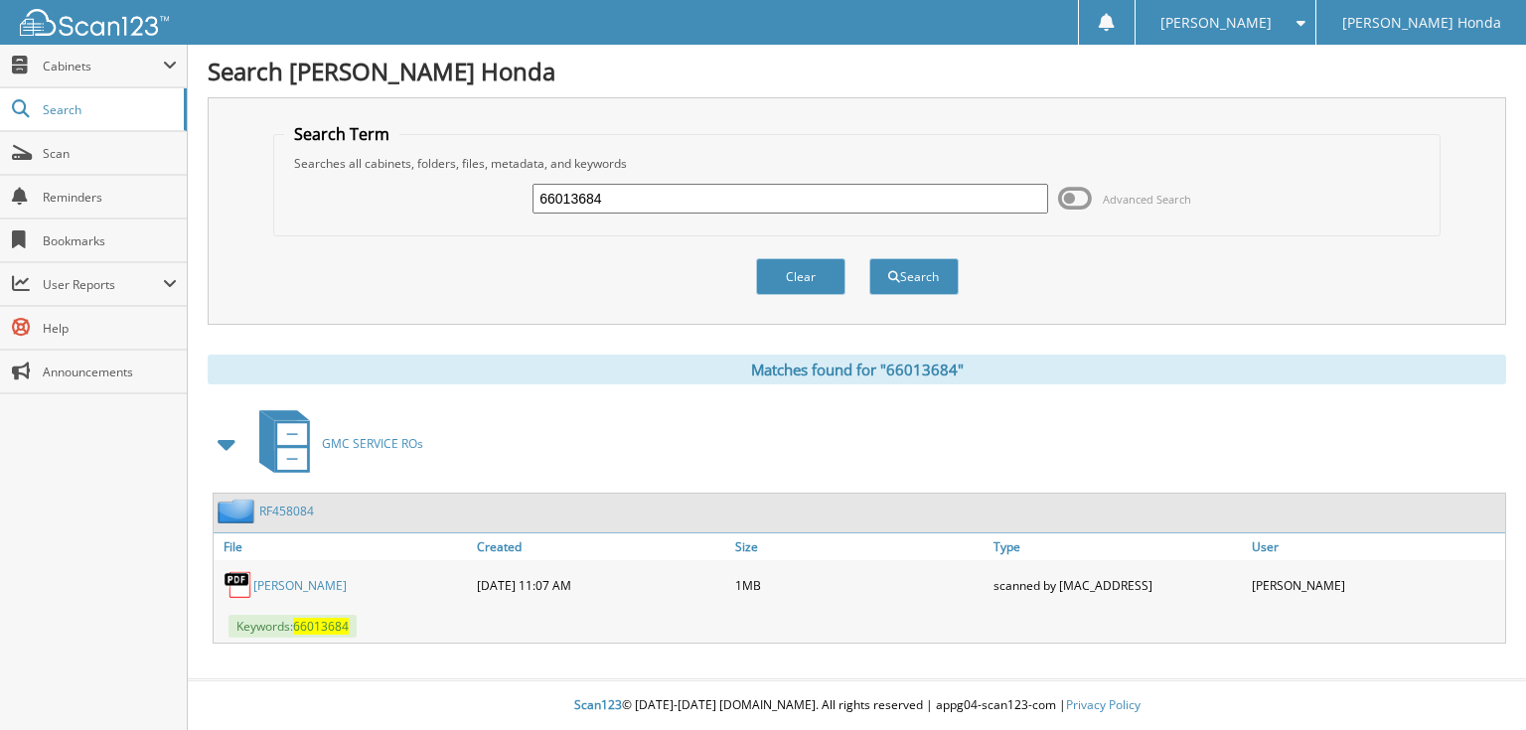
click at [850, 203] on input "66013684" at bounding box center [790, 199] width 516 height 30
type input "66013685"
click at [869, 258] on button "Search" at bounding box center [913, 276] width 89 height 37
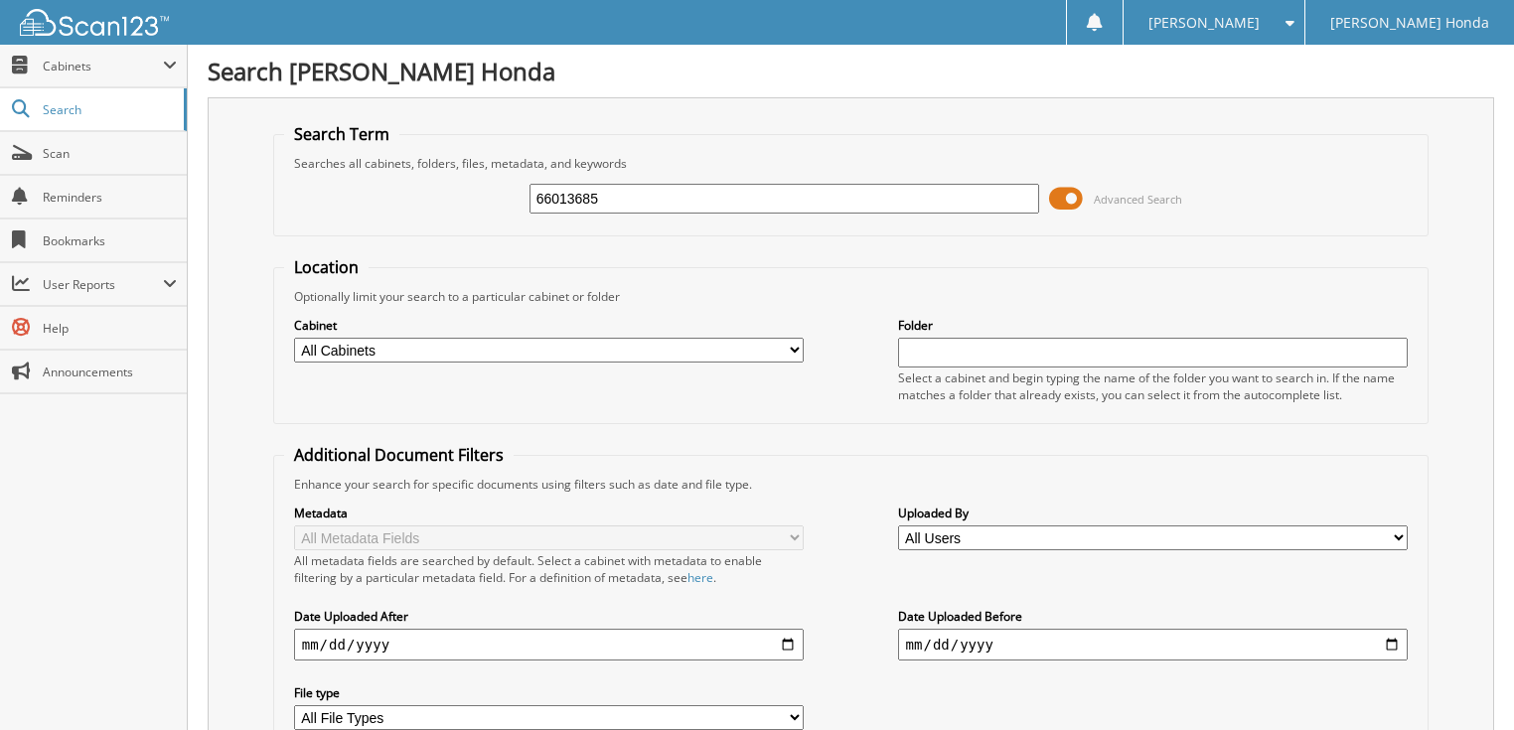
click at [1069, 197] on span at bounding box center [1066, 199] width 34 height 30
